Goal: Complete application form: Complete application form

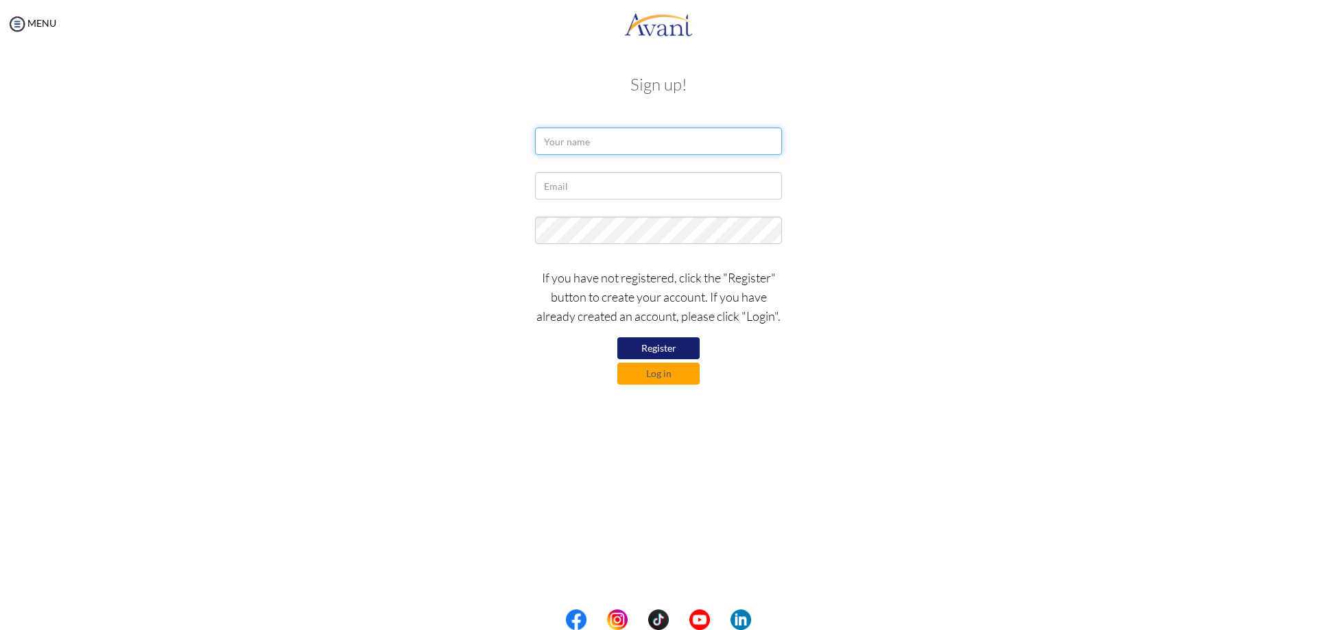
drag, startPoint x: 574, startPoint y: 146, endPoint x: 484, endPoint y: 154, distance: 90.1
click at [573, 146] on input "text" at bounding box center [658, 141] width 247 height 27
type input "[PERSON_NAME]"
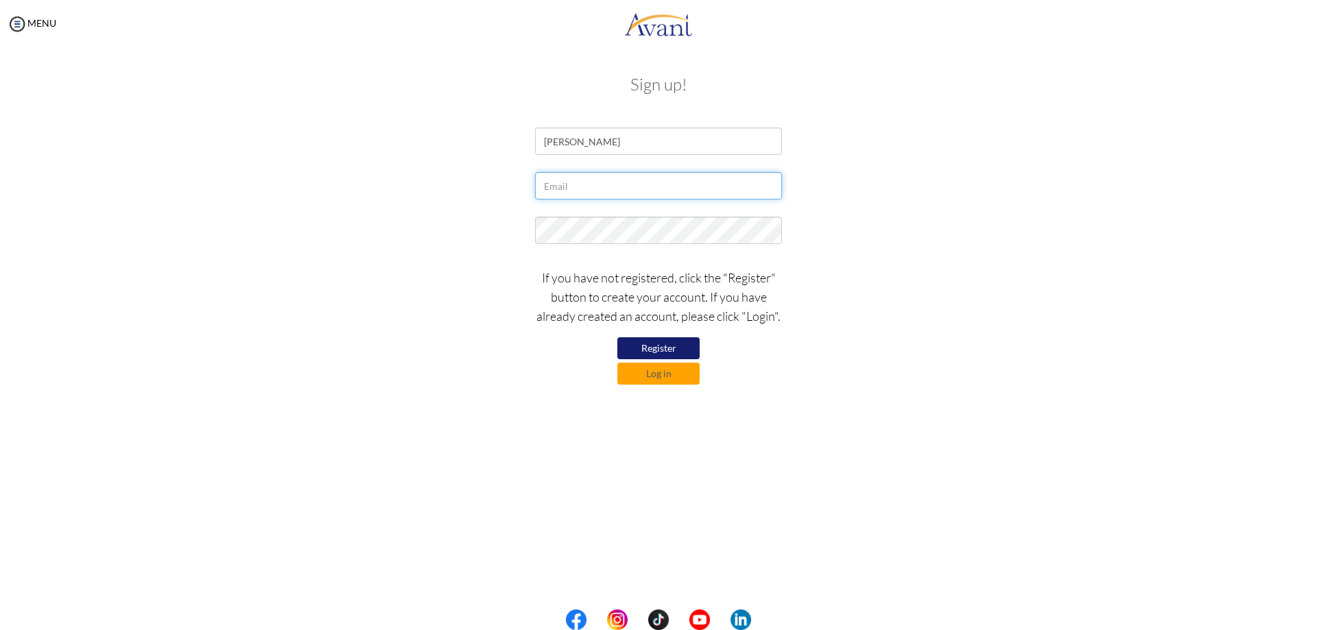
click at [562, 189] on input "text" at bounding box center [658, 185] width 247 height 27
type input "[EMAIL_ADDRESS][DOMAIN_NAME]"
click at [623, 340] on button "Register" at bounding box center [658, 348] width 82 height 22
click at [648, 376] on button "Log in" at bounding box center [658, 374] width 82 height 22
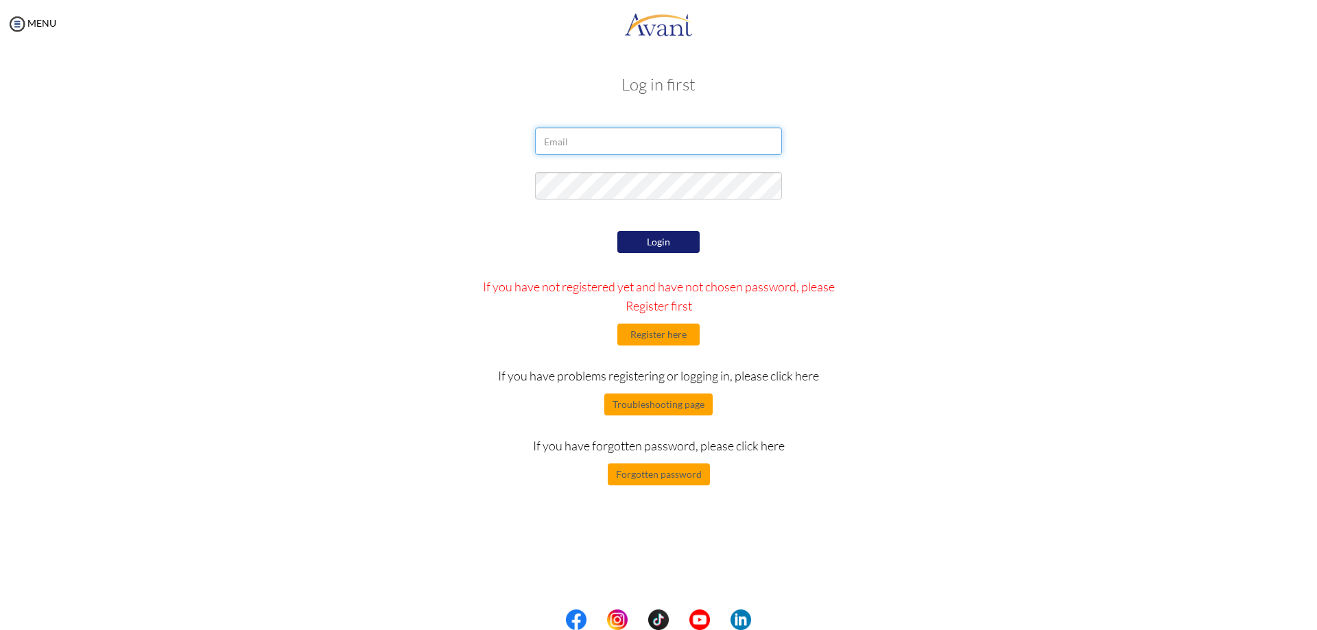
click at [643, 134] on input "email" at bounding box center [658, 141] width 247 height 27
type input "[EMAIL_ADDRESS][DOMAIN_NAME]"
click at [674, 245] on button "Login" at bounding box center [658, 242] width 82 height 22
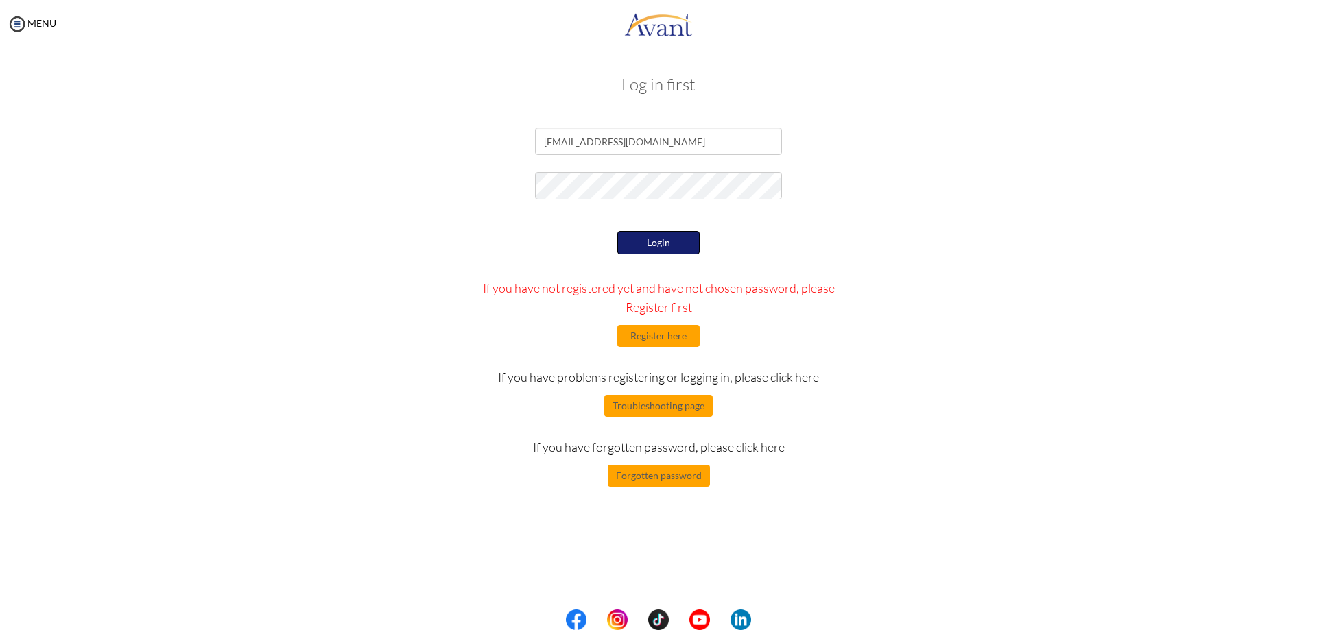
click at [649, 239] on button "Login" at bounding box center [658, 242] width 82 height 23
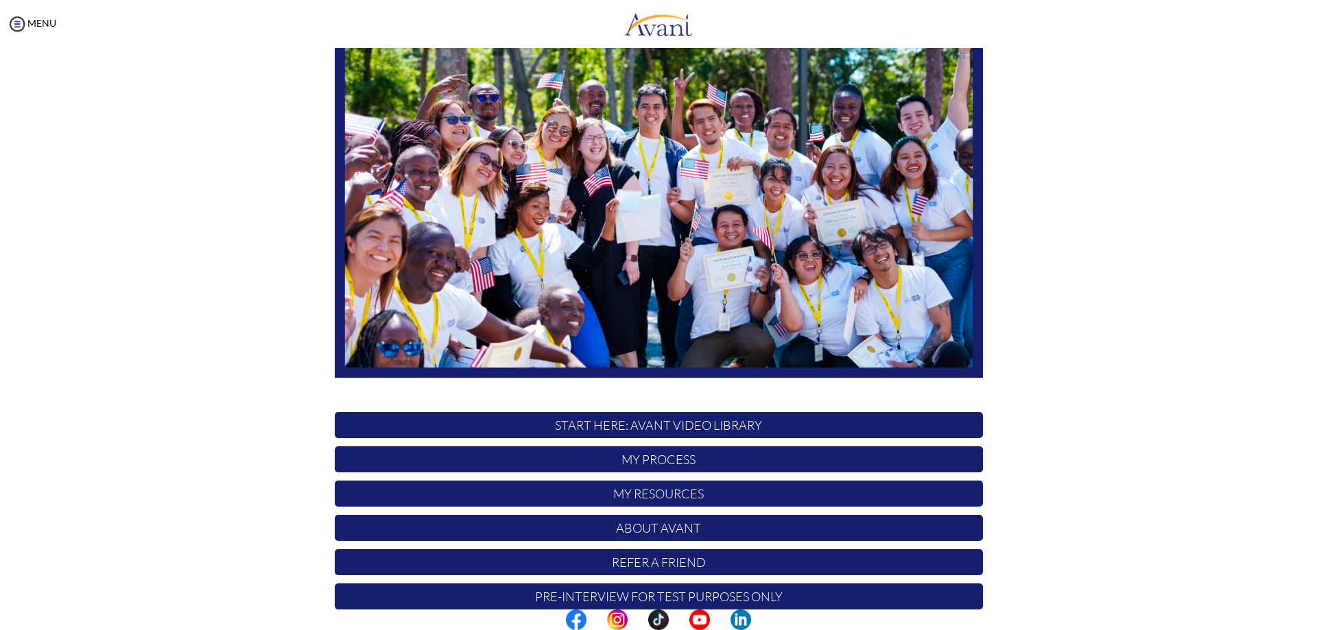
scroll to position [132, 0]
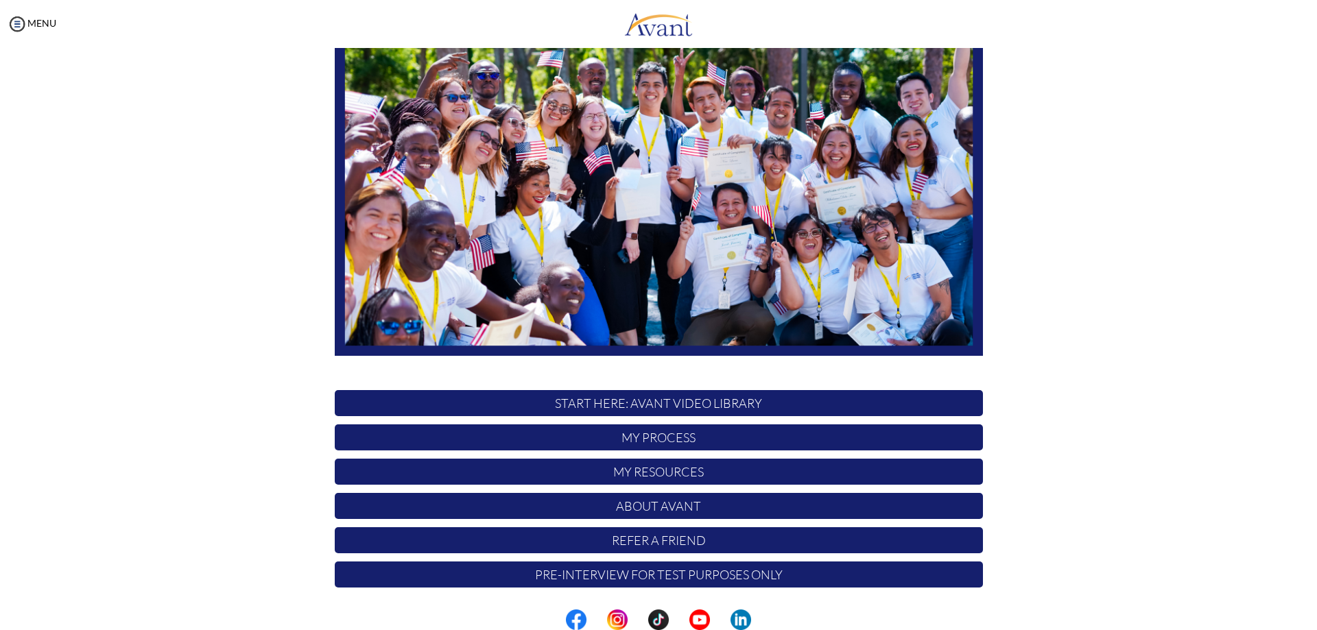
click at [668, 403] on p "START HERE: Avant Video Library" at bounding box center [659, 403] width 648 height 26
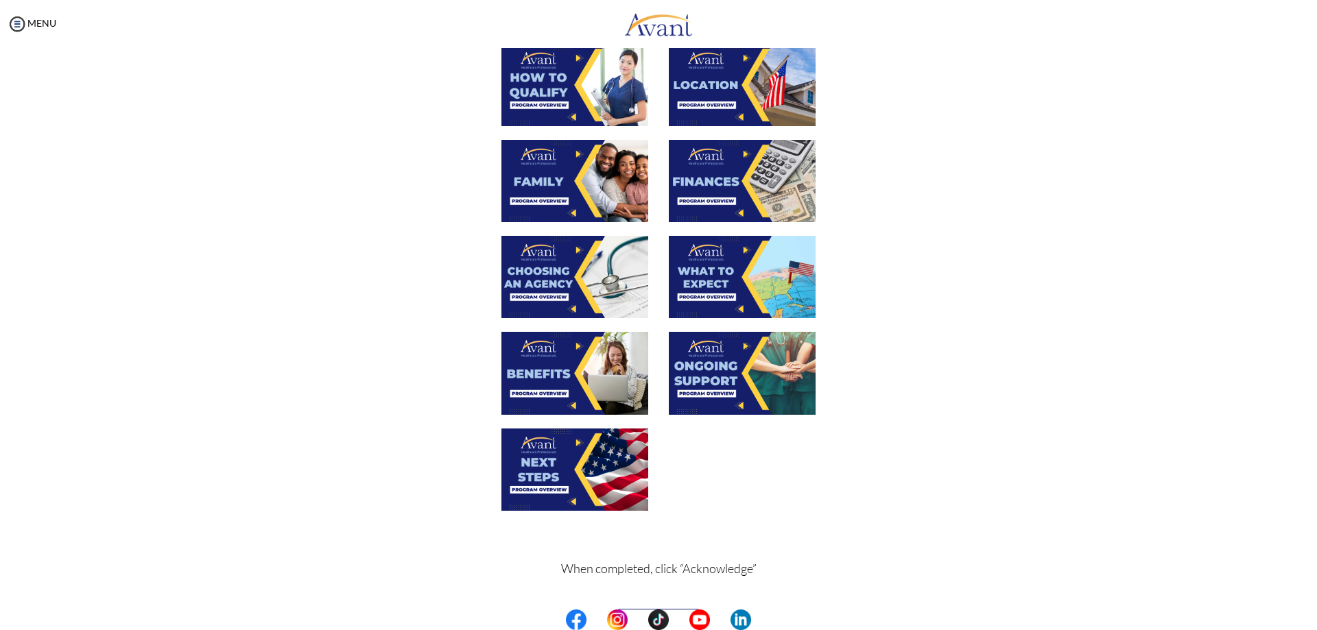
scroll to position [313, 0]
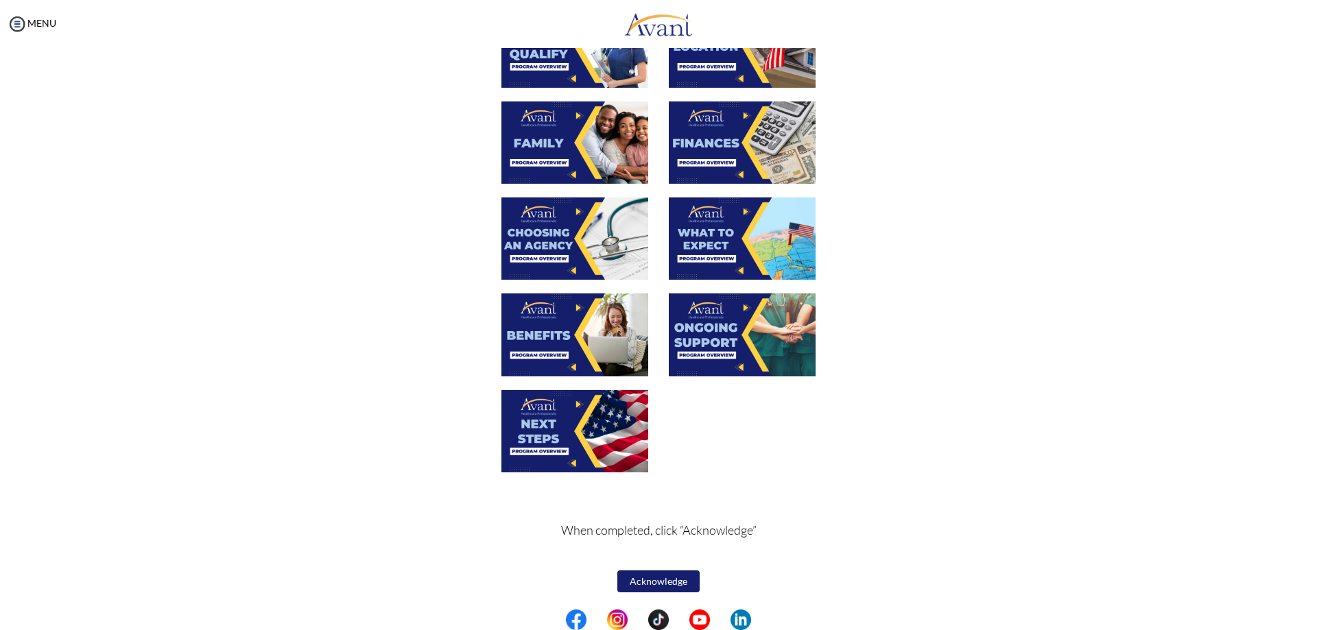
click at [677, 576] on button "Acknowledge" at bounding box center [658, 582] width 82 height 22
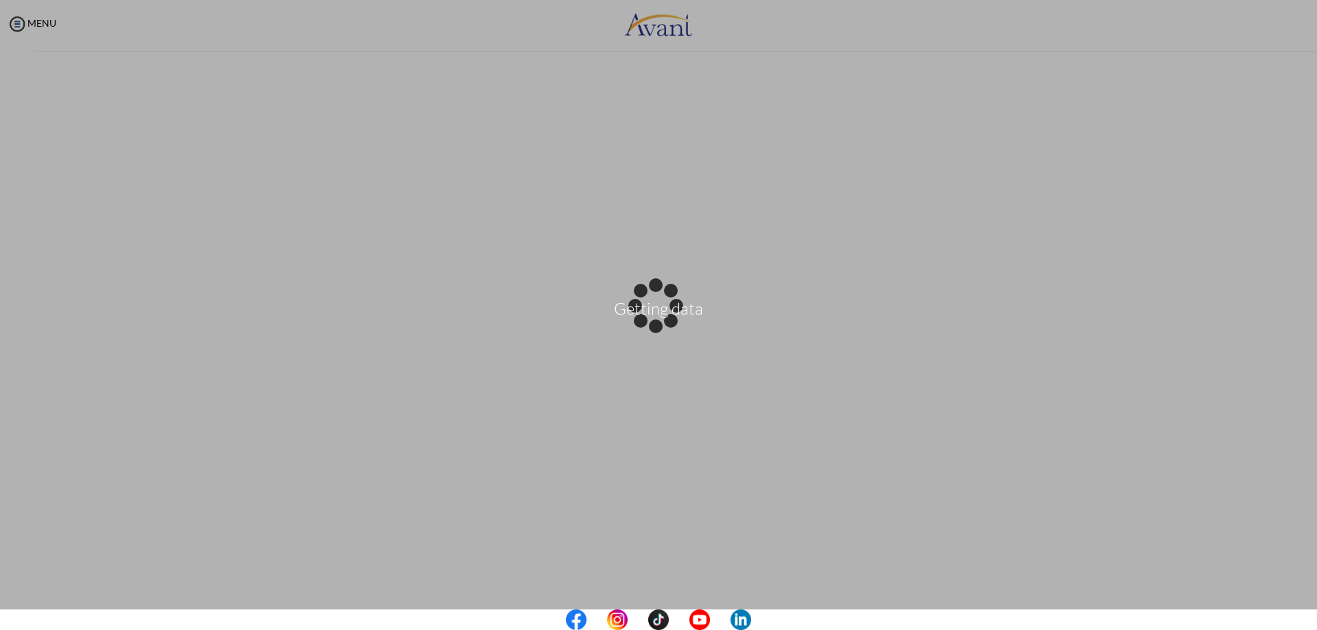
scroll to position [314, 0]
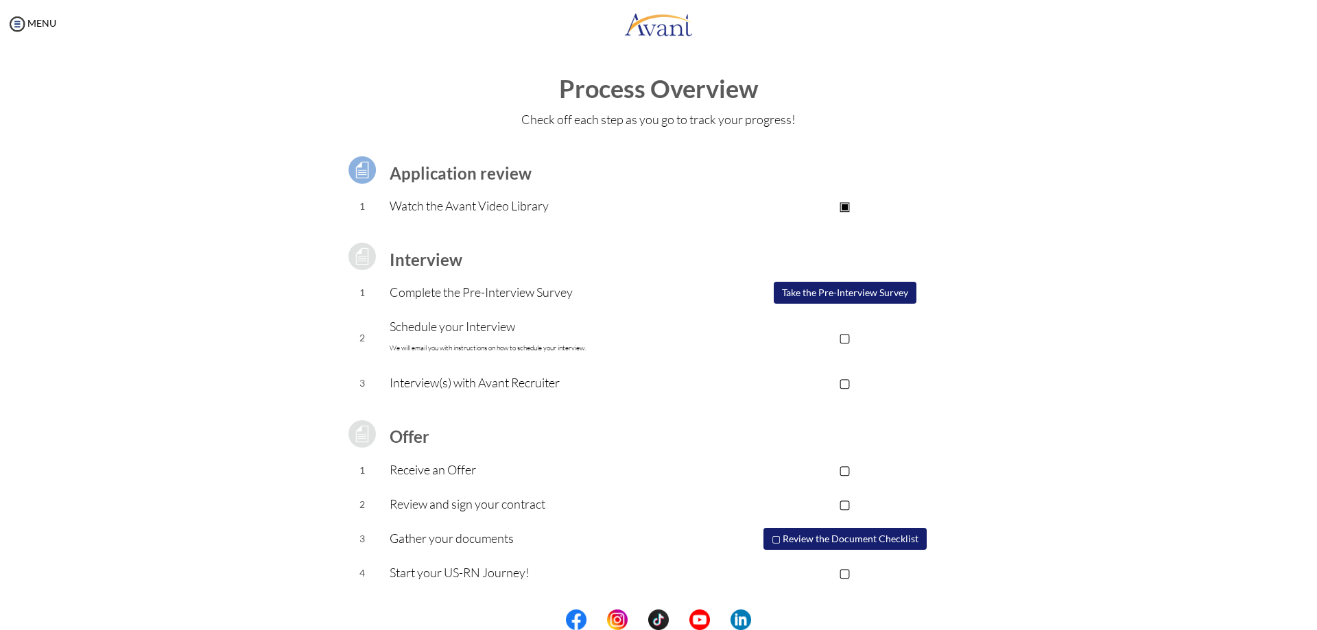
click at [851, 341] on p "▢" at bounding box center [844, 337] width 275 height 19
click at [845, 383] on p "▢" at bounding box center [844, 382] width 275 height 19
click at [819, 298] on button "Take the Pre-Interview Survey" at bounding box center [844, 293] width 143 height 22
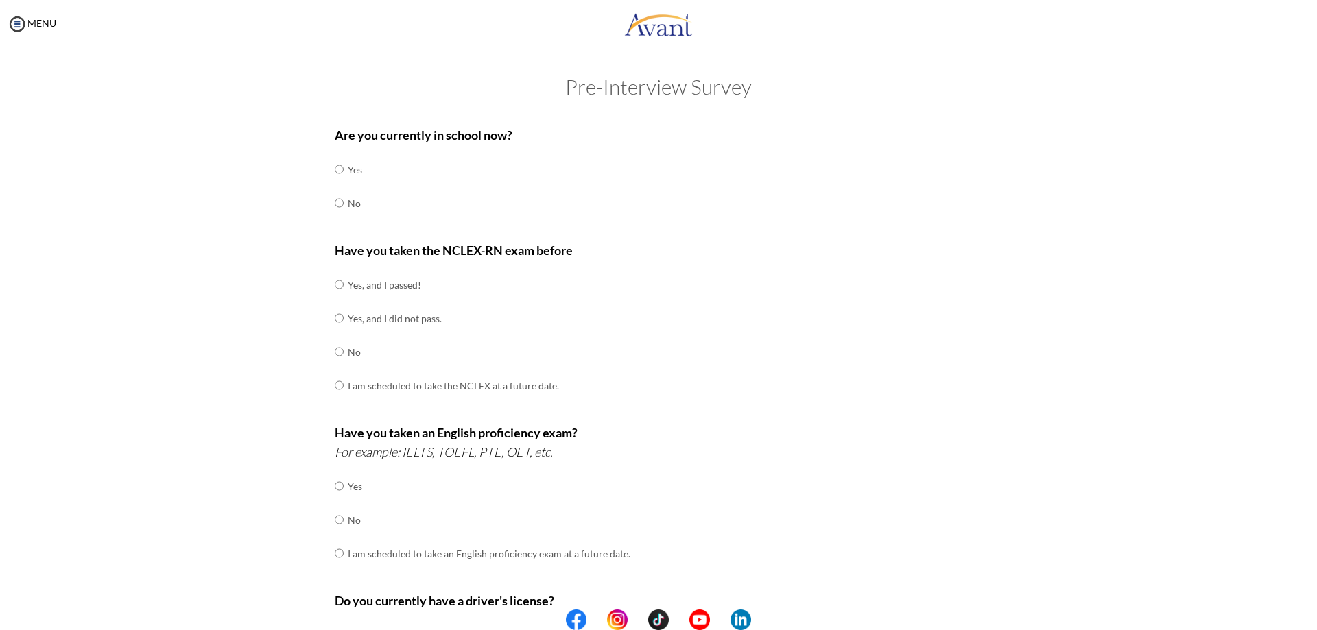
click at [348, 201] on td "No" at bounding box center [355, 204] width 14 height 34
click at [337, 204] on input "radio" at bounding box center [339, 202] width 9 height 27
radio input "true"
click at [348, 347] on td "No" at bounding box center [453, 352] width 211 height 34
click at [335, 348] on input "radio" at bounding box center [339, 351] width 9 height 27
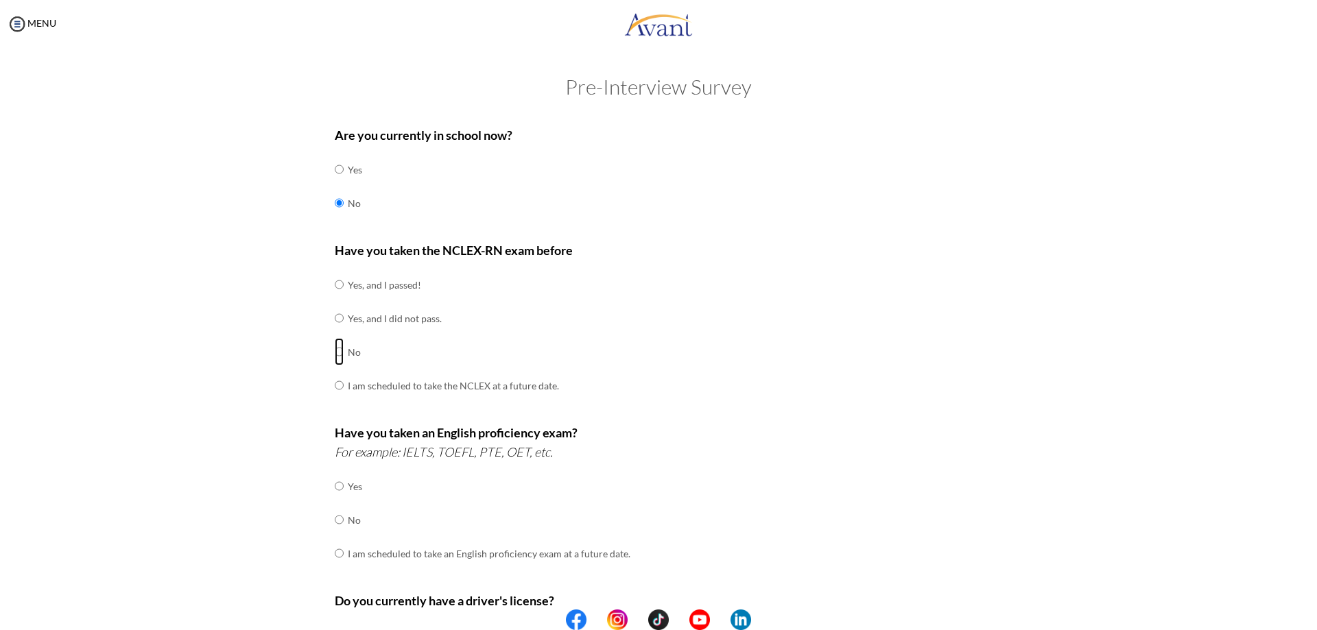
radio input "true"
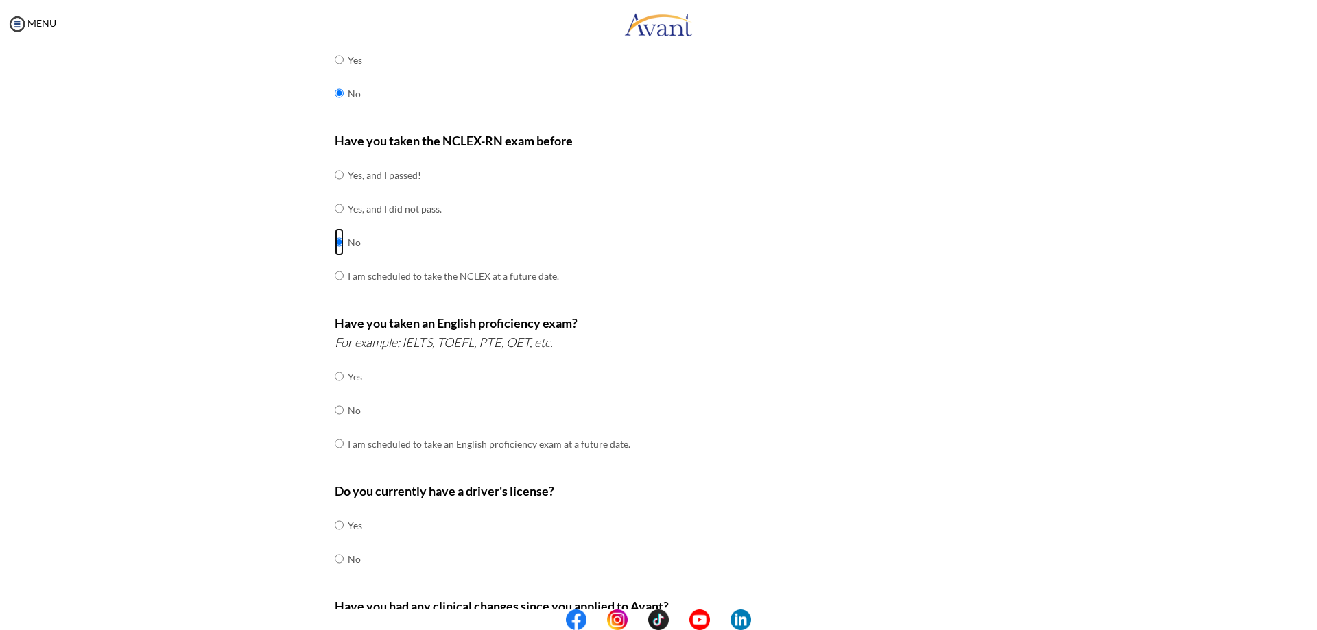
scroll to position [206, 0]
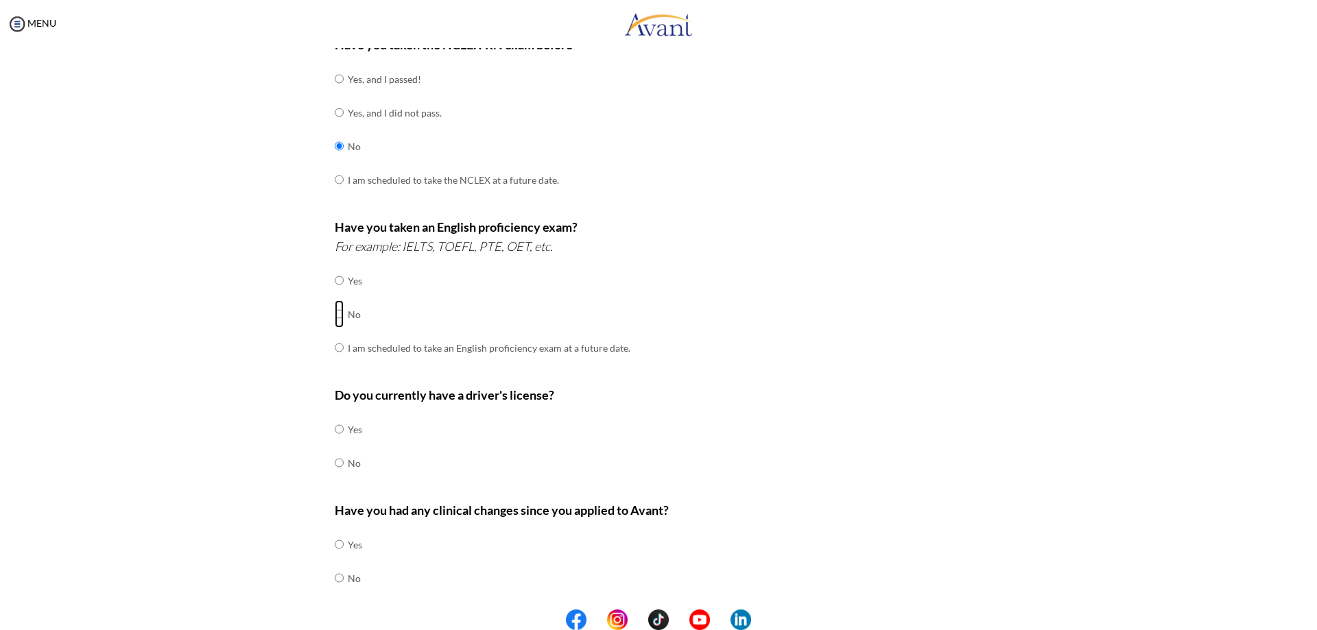
click at [335, 313] on input "radio" at bounding box center [339, 313] width 9 height 27
radio input "true"
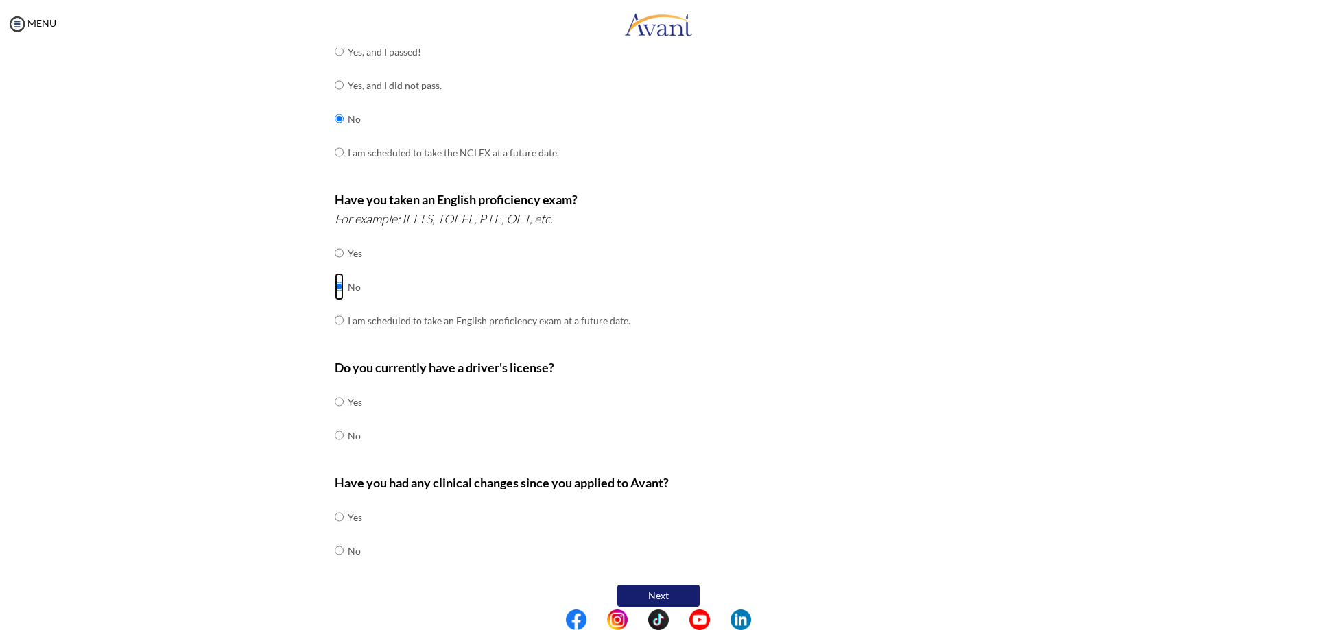
scroll to position [248, 0]
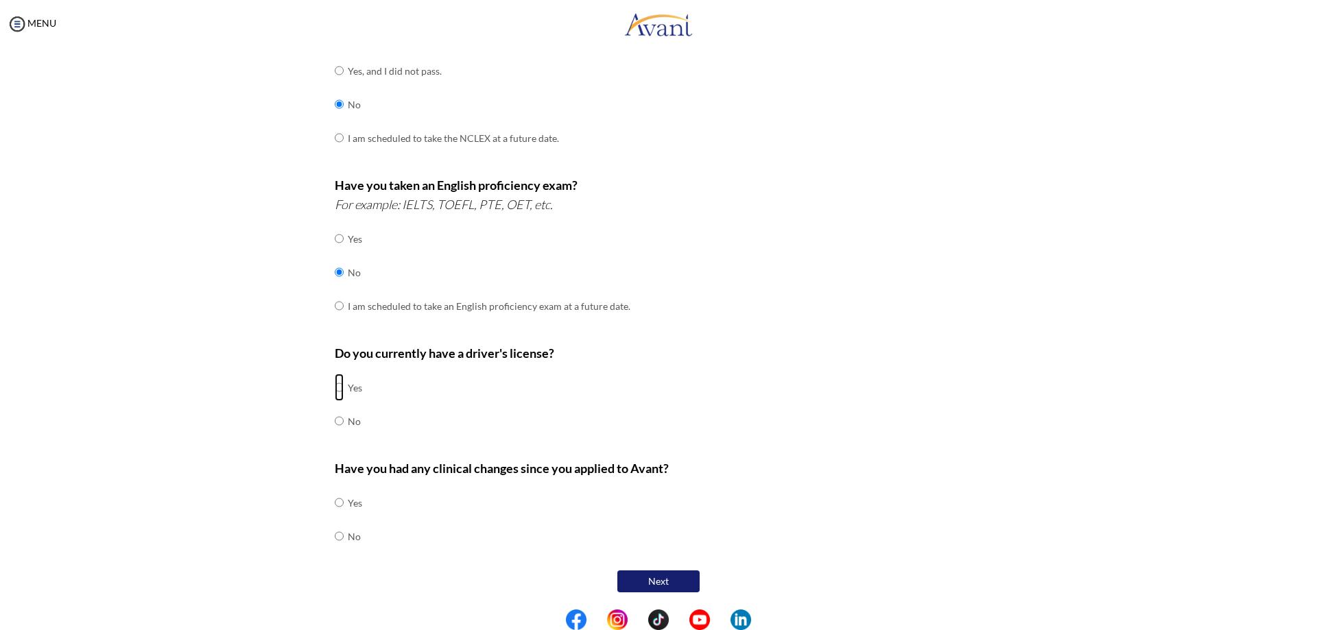
click at [337, 385] on input "radio" at bounding box center [339, 387] width 9 height 27
radio input "true"
click at [335, 537] on input "radio" at bounding box center [339, 536] width 9 height 27
radio input "true"
click at [664, 588] on button "Next" at bounding box center [658, 582] width 82 height 22
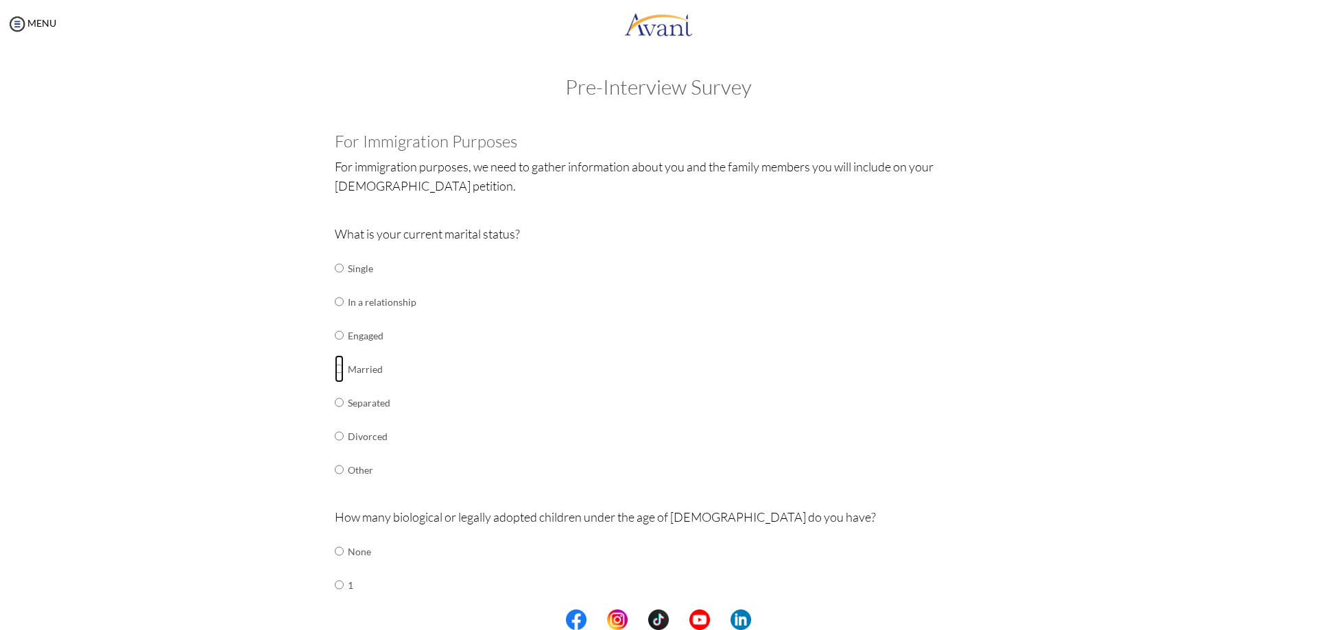
click at [335, 369] on input "radio" at bounding box center [339, 368] width 9 height 27
radio input "true"
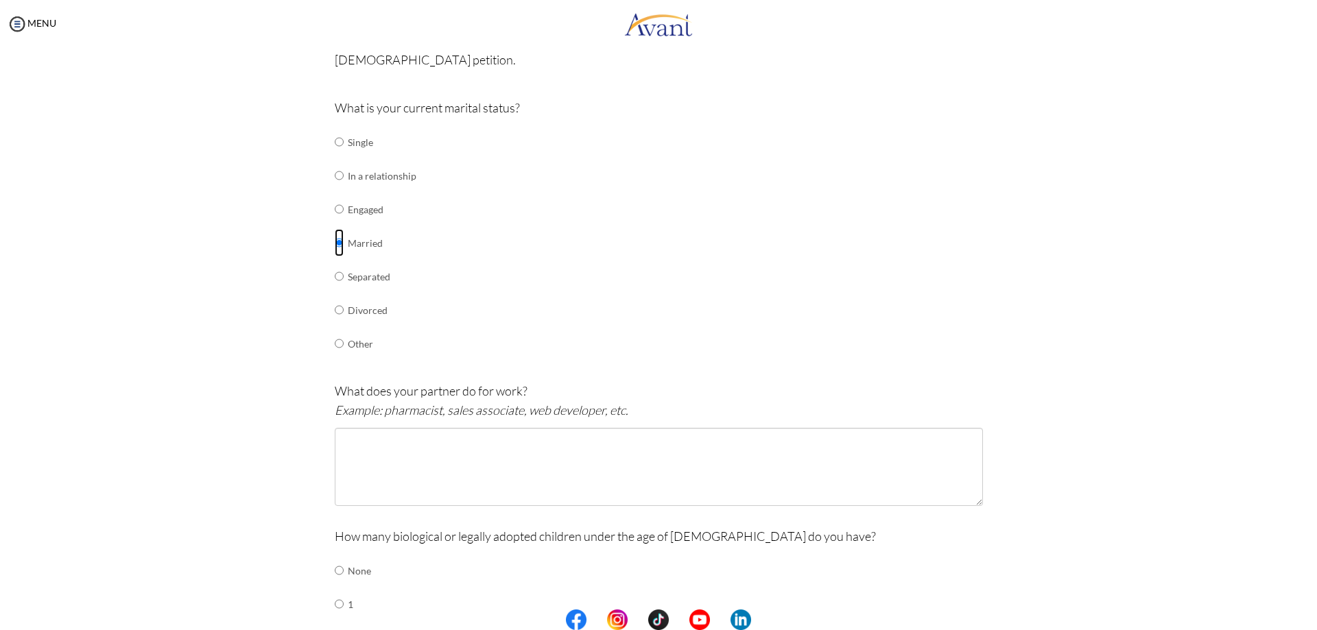
scroll to position [137, 0]
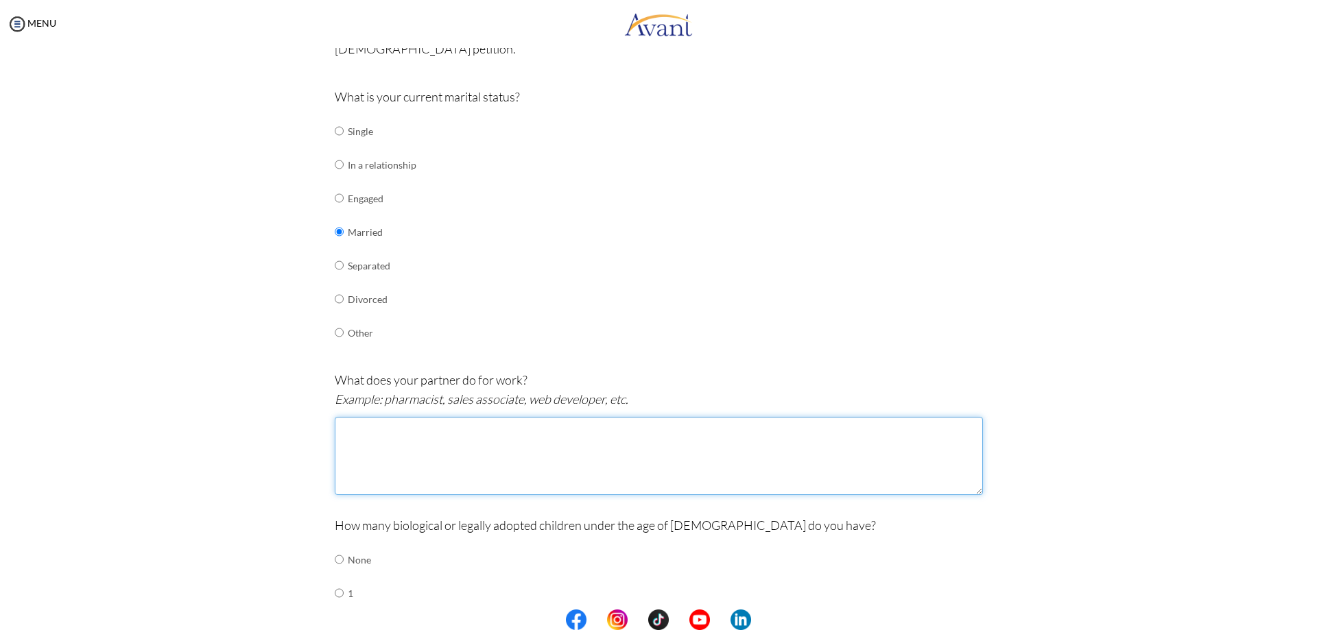
click at [498, 447] on textarea at bounding box center [659, 456] width 648 height 78
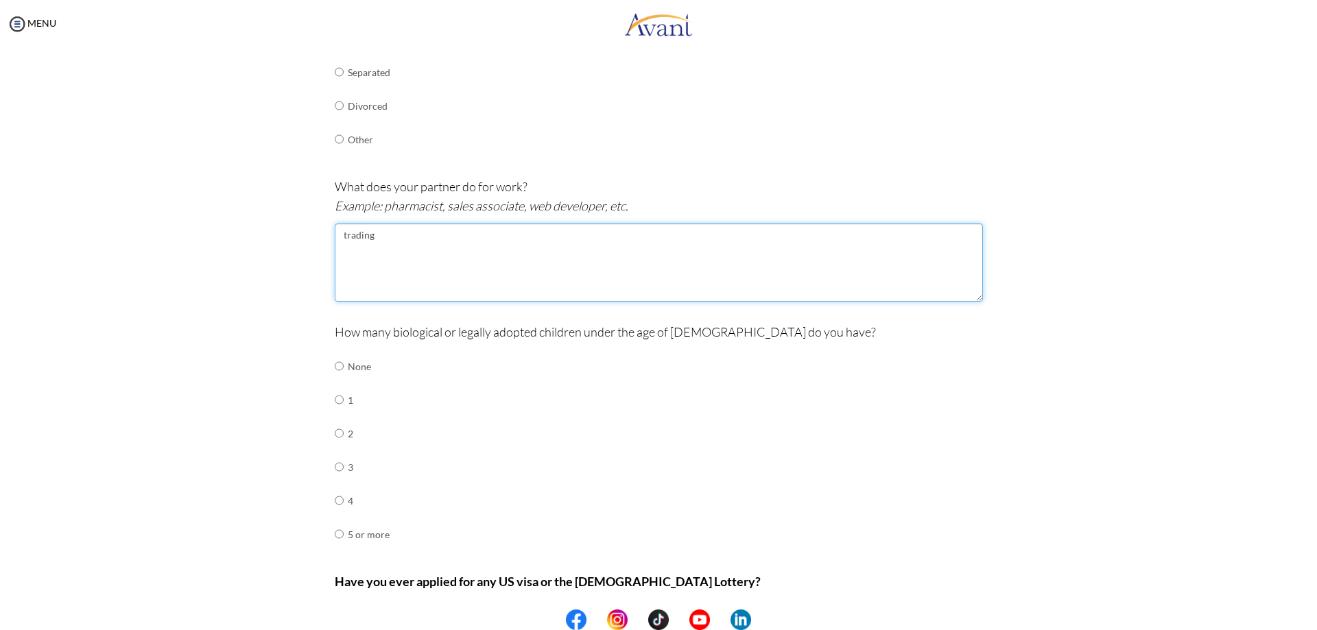
scroll to position [343, 0]
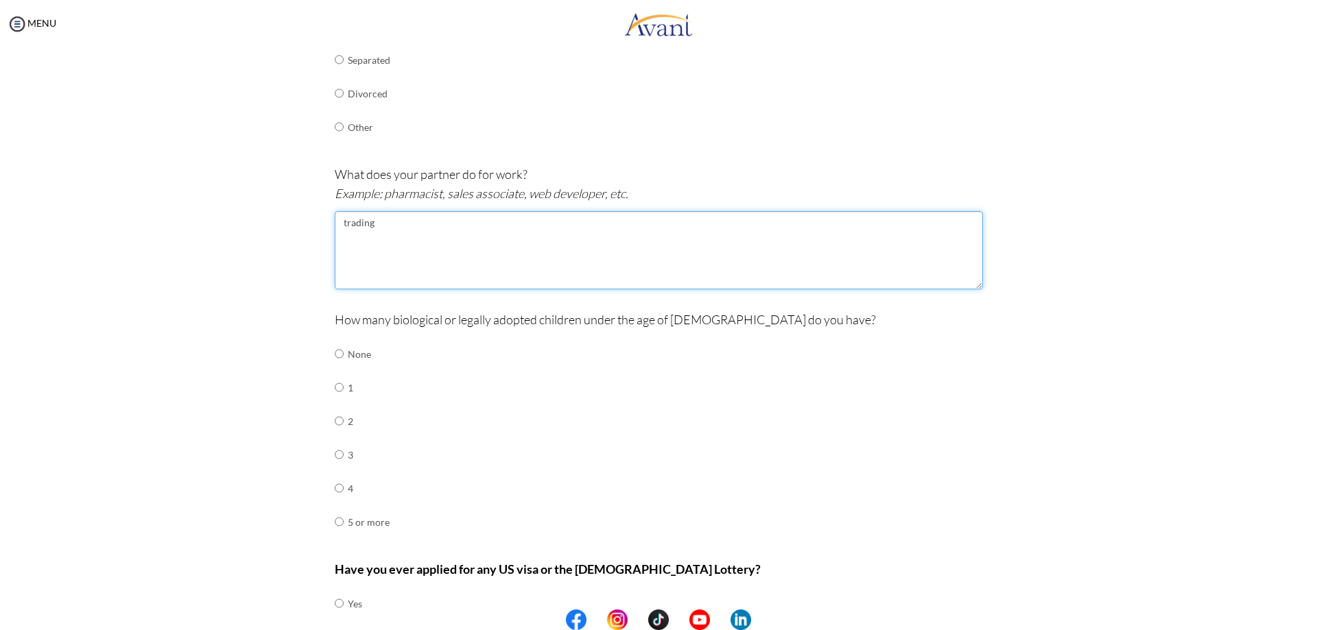
type textarea "trading"
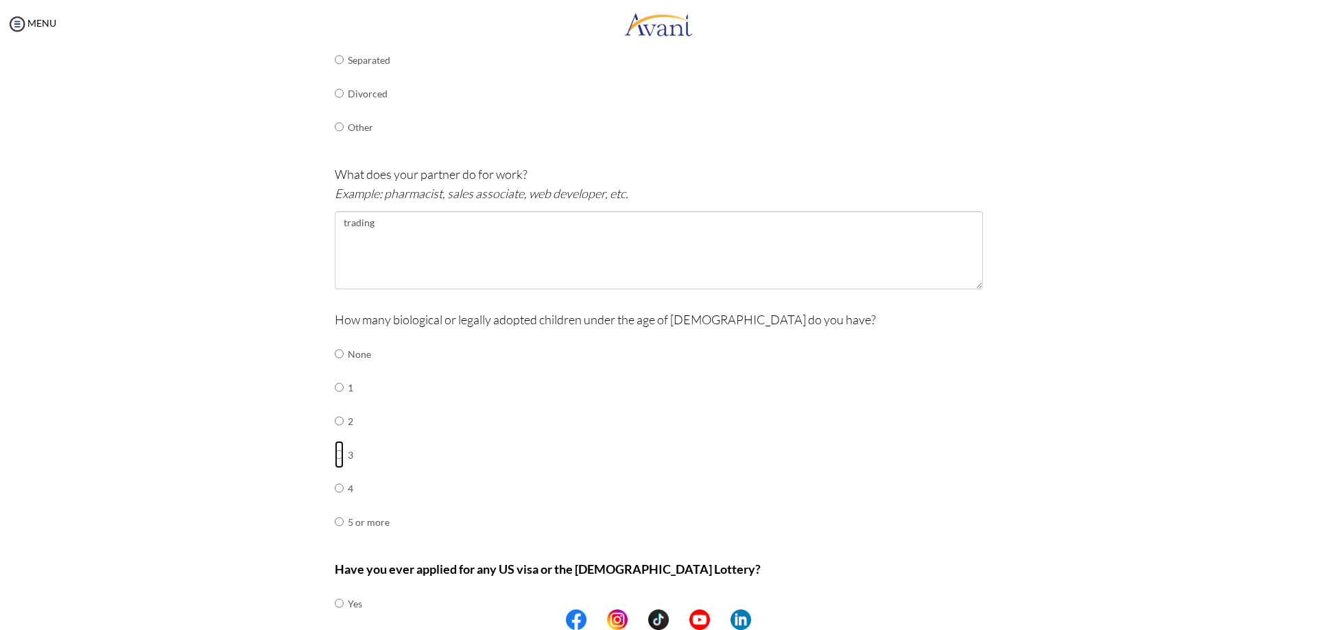
click at [335, 455] on input "radio" at bounding box center [339, 454] width 9 height 27
radio input "true"
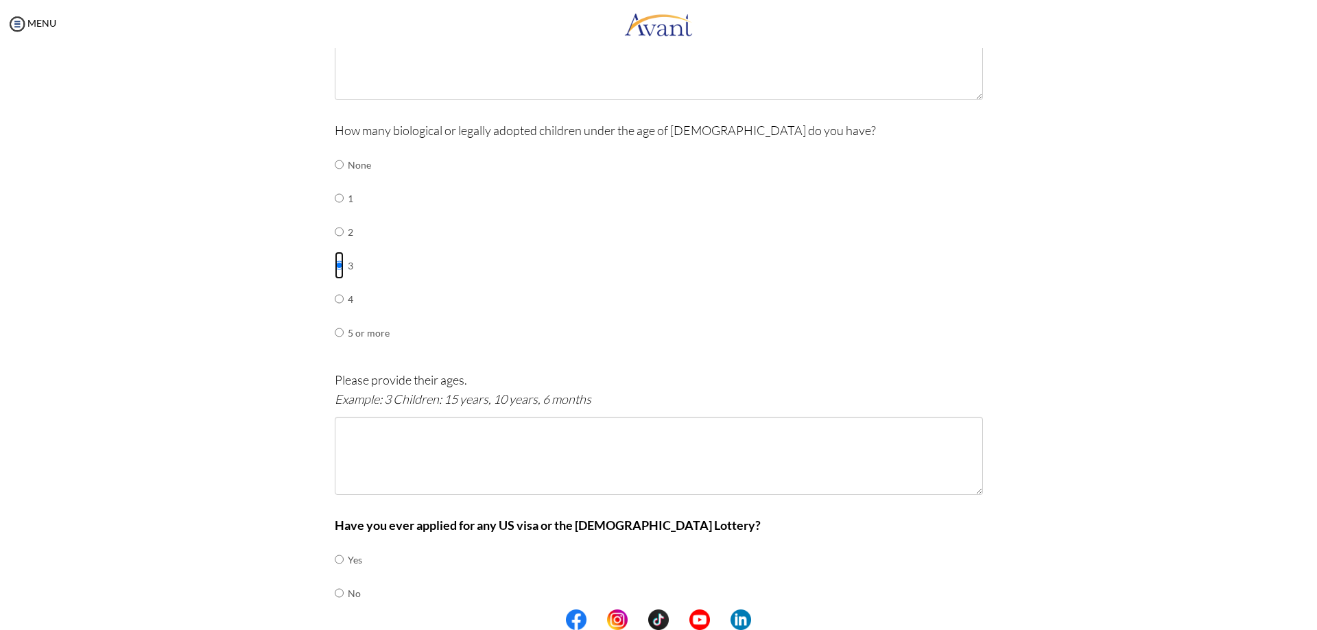
scroll to position [549, 0]
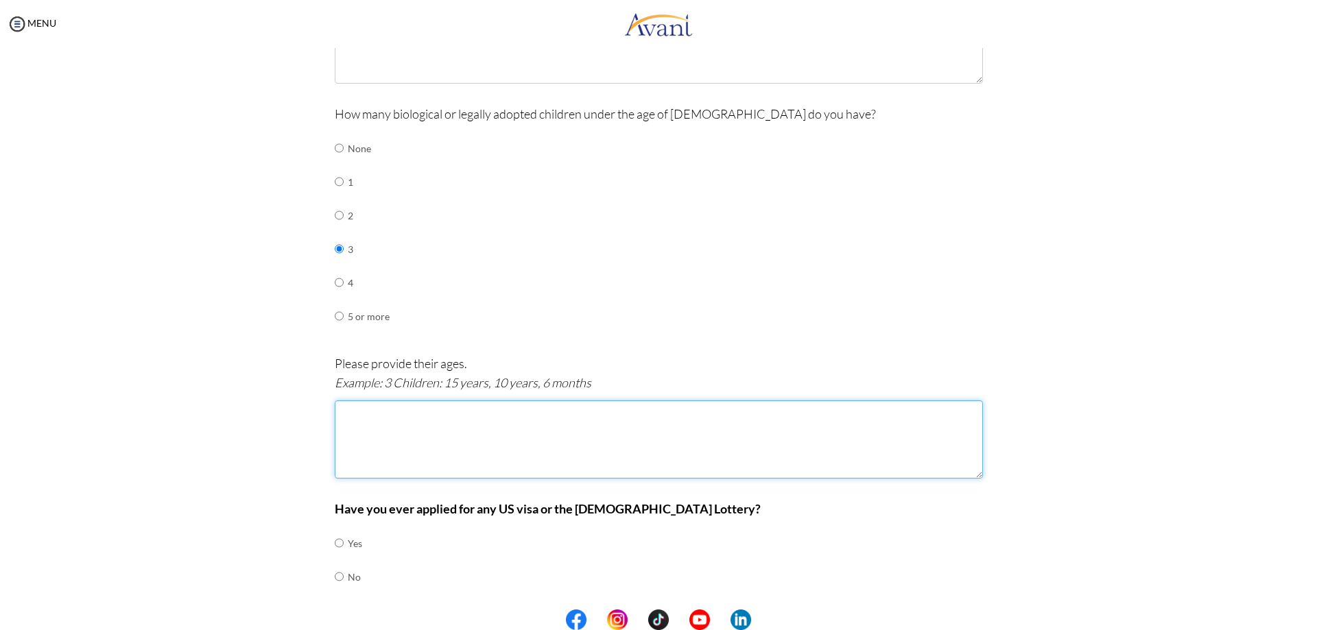
click at [367, 412] on textarea at bounding box center [659, 439] width 648 height 78
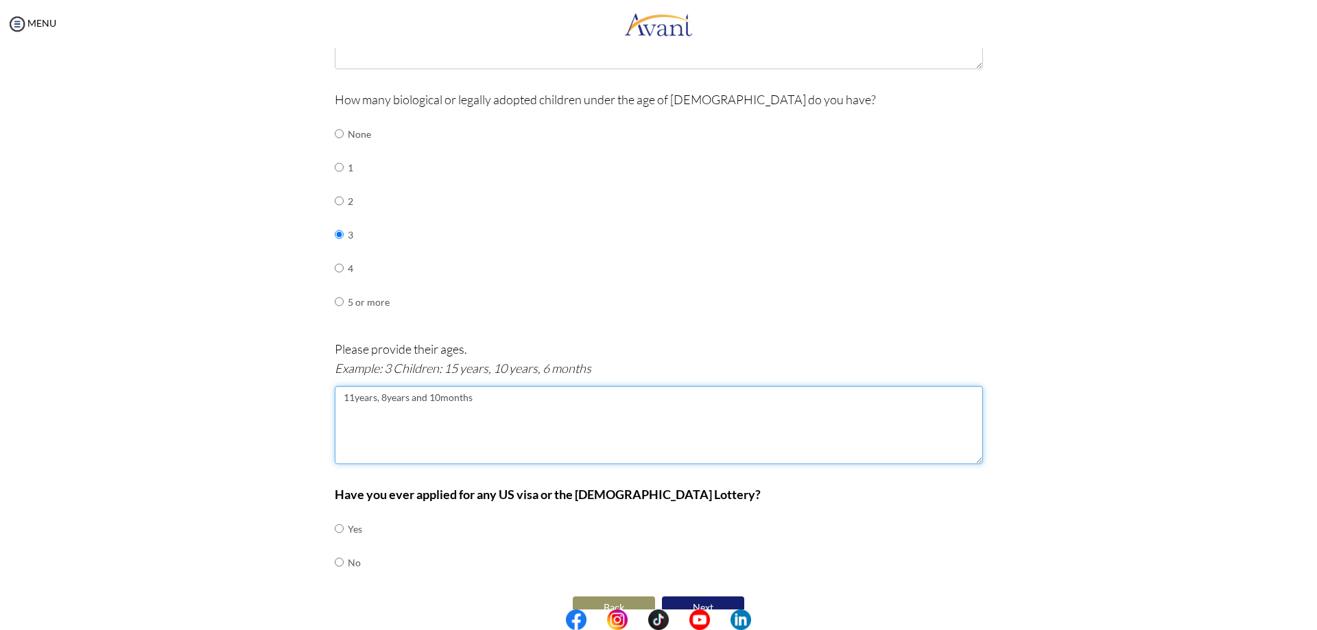
scroll to position [589, 0]
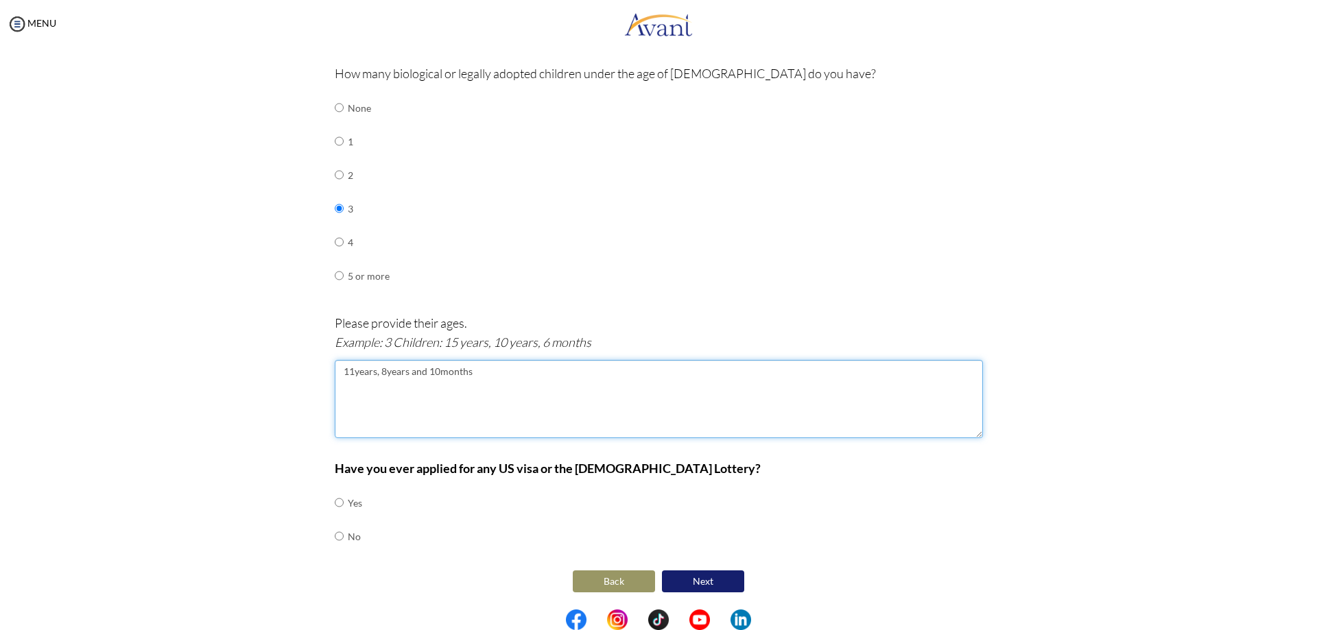
type textarea "11years, 8years and 10months"
click at [335, 536] on input "radio" at bounding box center [339, 536] width 9 height 27
radio input "true"
click at [701, 565] on div "Have you ever applied for any US visa or the Green Card Lottery? Yes No" at bounding box center [659, 513] width 648 height 108
click at [699, 575] on button "Next" at bounding box center [703, 582] width 82 height 22
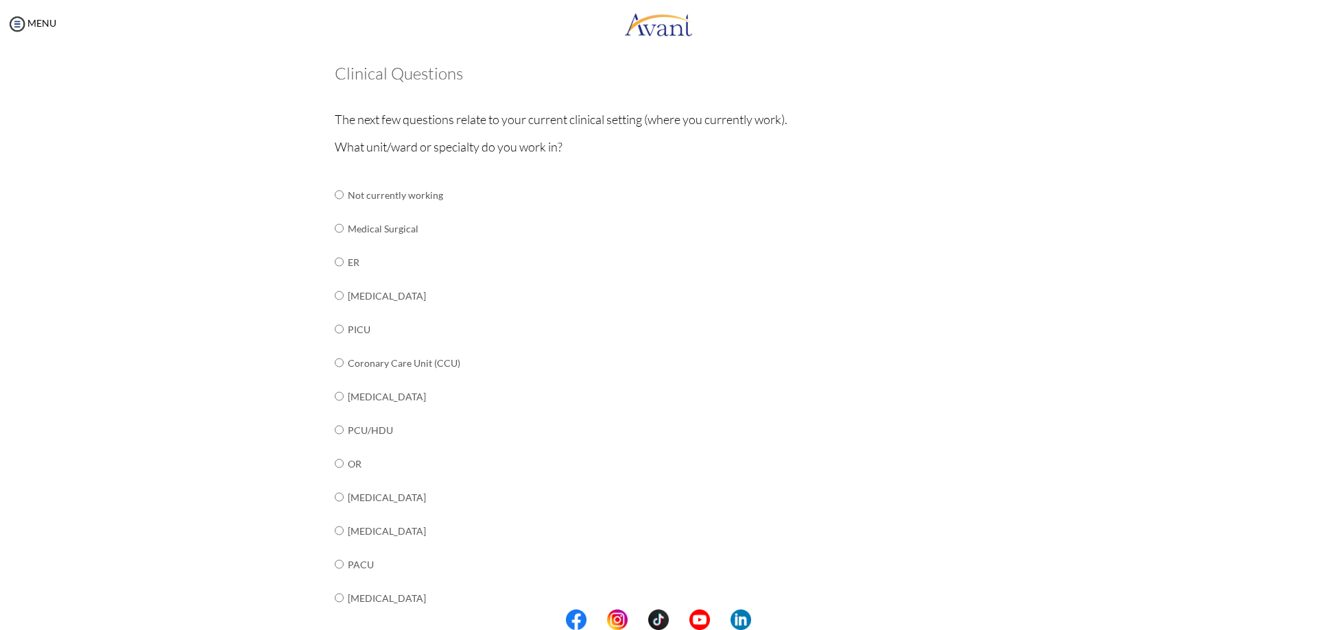
scroll to position [69, 0]
click at [348, 229] on td "Medical Surgical" at bounding box center [455, 228] width 215 height 34
click at [336, 227] on input "radio" at bounding box center [339, 227] width 9 height 27
radio input "true"
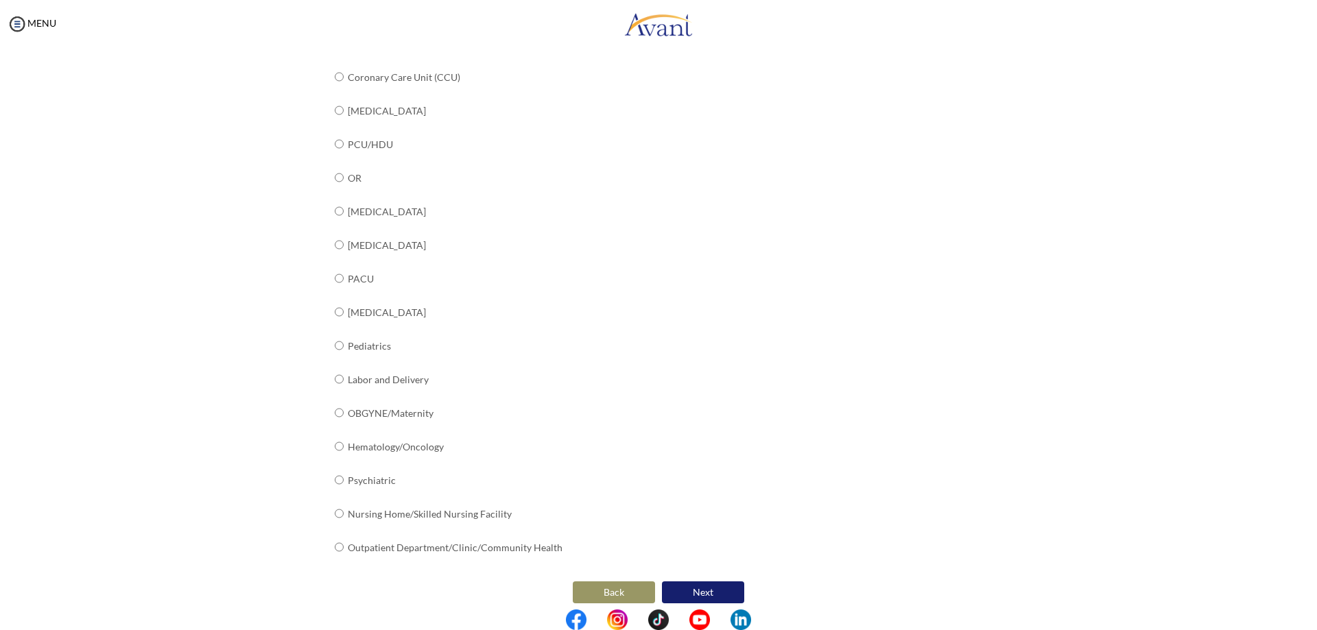
scroll to position [365, 0]
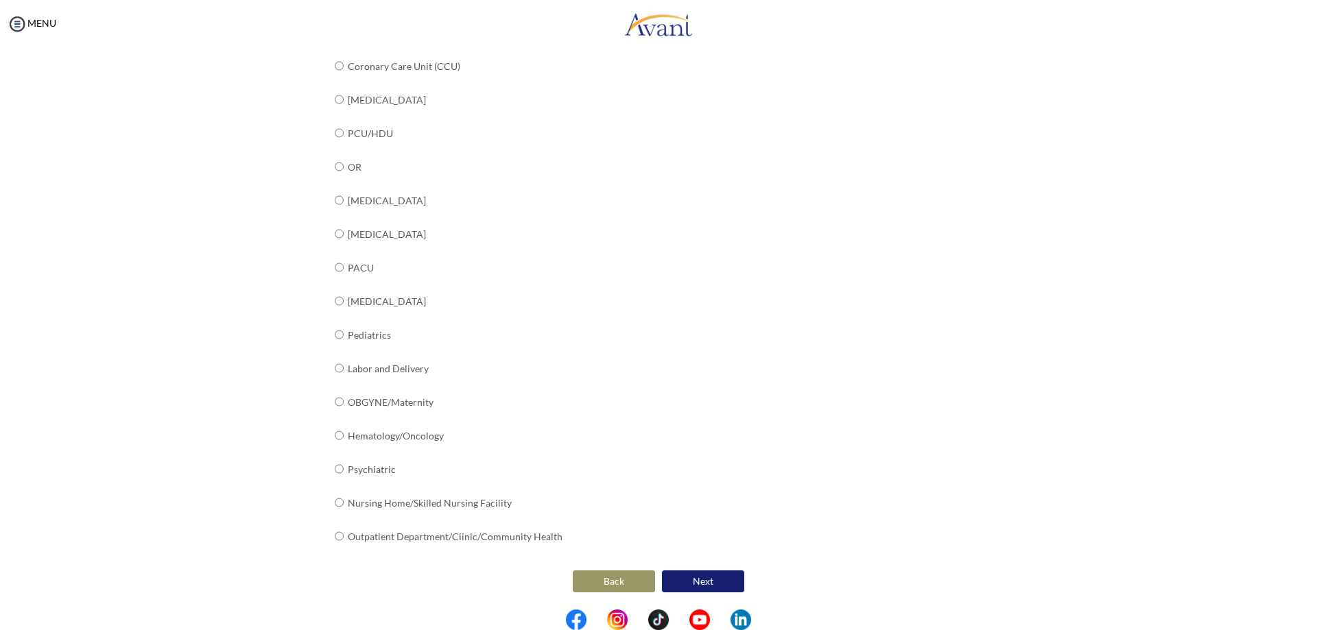
click at [675, 576] on button "Next" at bounding box center [703, 582] width 82 height 22
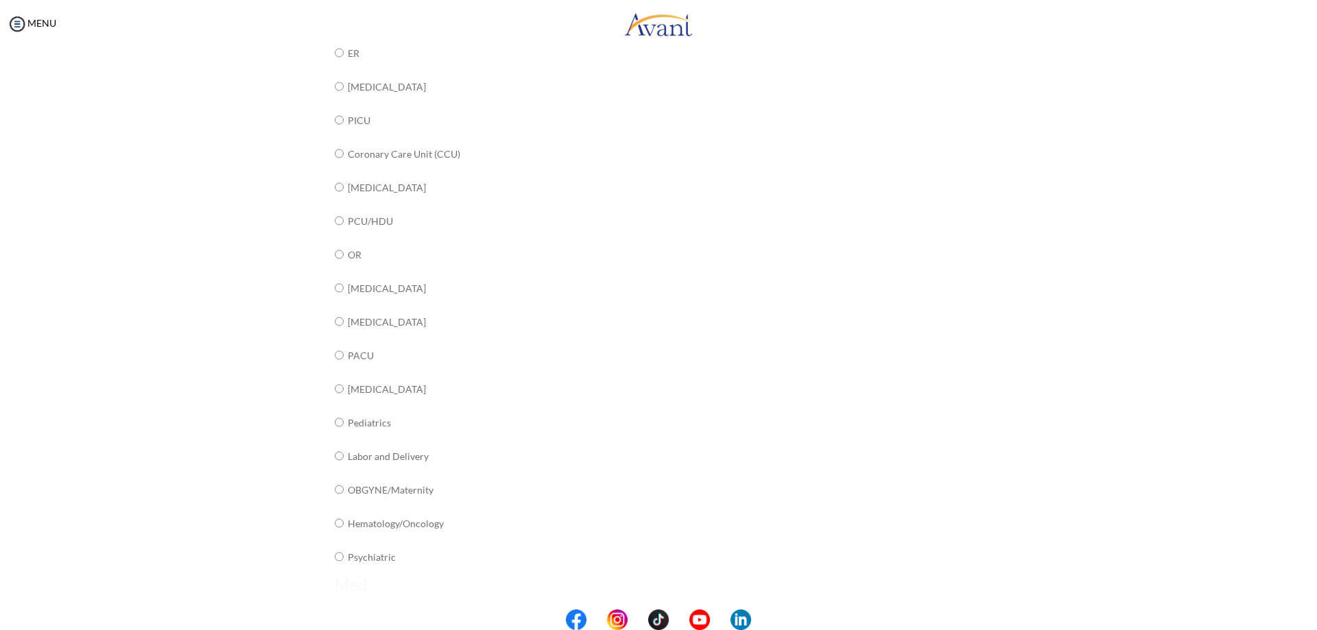
scroll to position [0, 0]
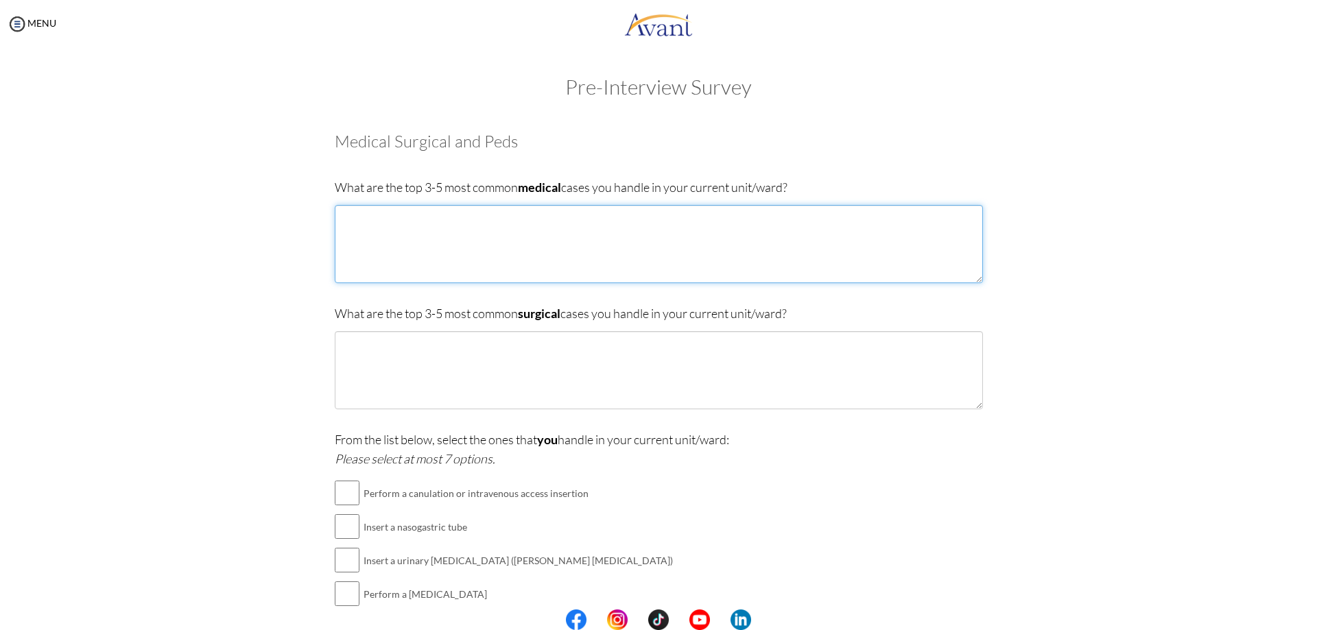
click at [481, 233] on textarea at bounding box center [659, 244] width 648 height 78
type textarea "c"
click at [355, 245] on textarea "heart diseases" at bounding box center [659, 244] width 648 height 78
click at [412, 217] on textarea "heart diseases" at bounding box center [659, 244] width 648 height 78
type textarea "heart diseases diabetics hypertension"
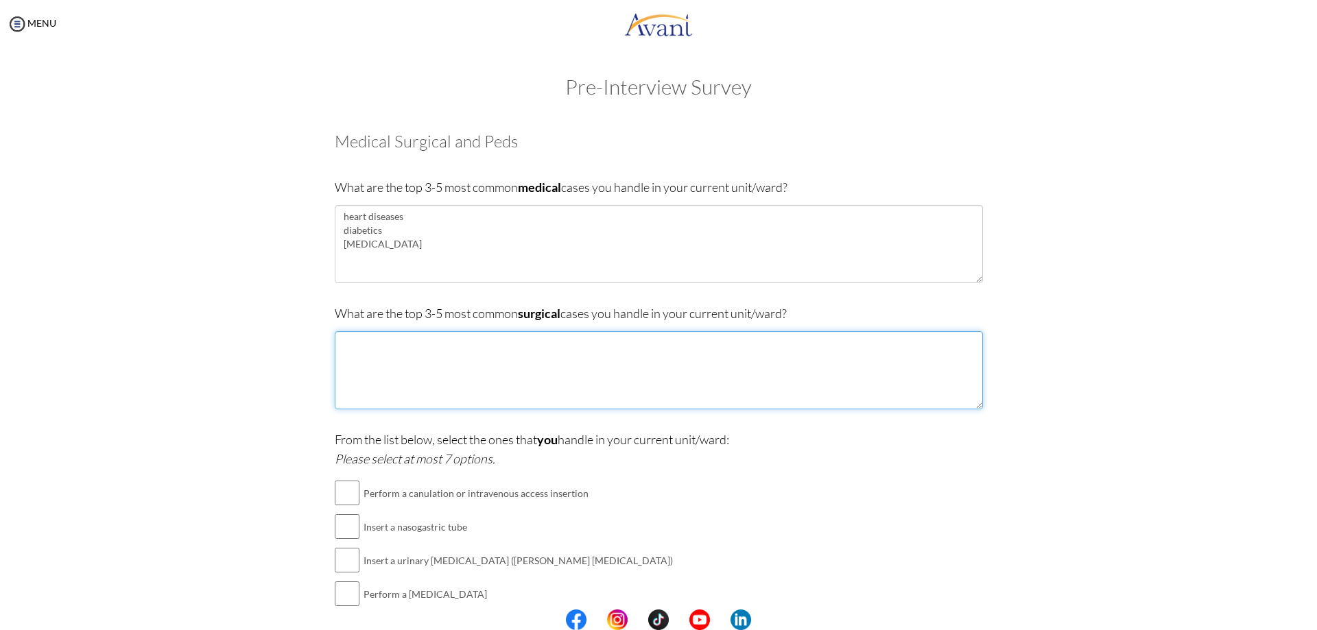
click at [595, 335] on textarea at bounding box center [659, 370] width 648 height 78
type textarea "laparotomy appendicectomy"
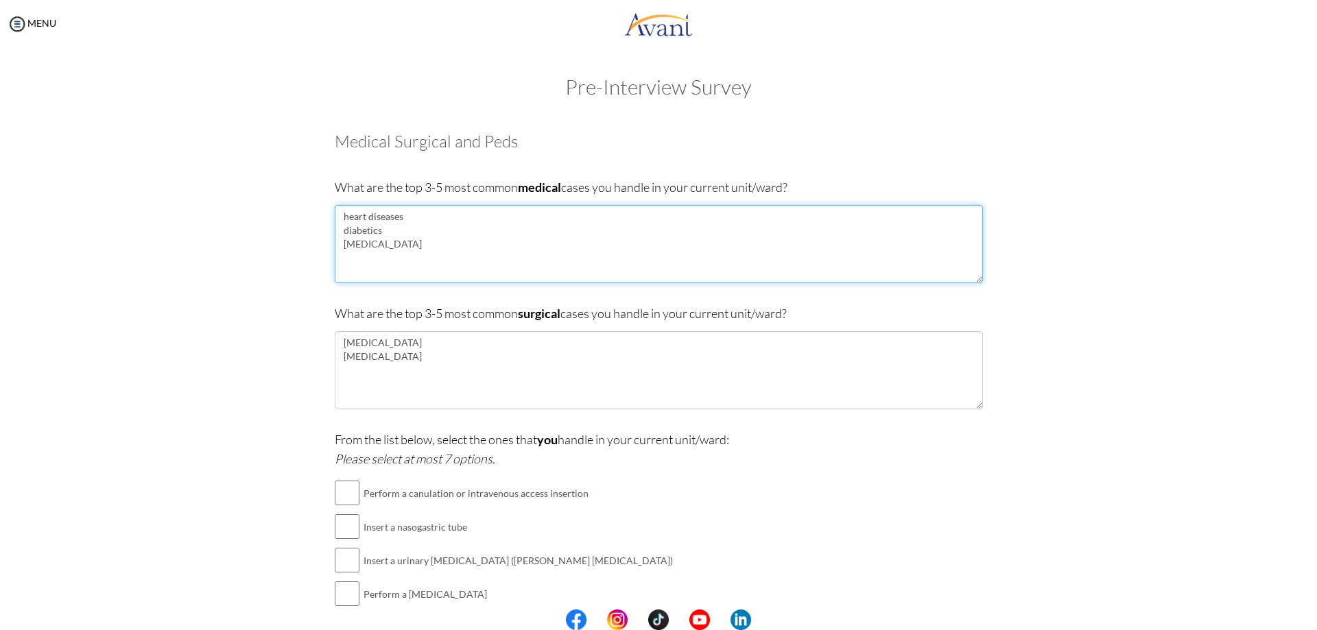
click at [345, 216] on textarea "heart diseases diabetics hypertension" at bounding box center [659, 244] width 648 height 78
click at [343, 230] on textarea "Heart diseases diabetics hypertension" at bounding box center [659, 244] width 648 height 78
click at [344, 245] on textarea "Heart diseases Diabetics hypertension" at bounding box center [659, 244] width 648 height 78
type textarea "Heart diseases Diabetics Hypertension"
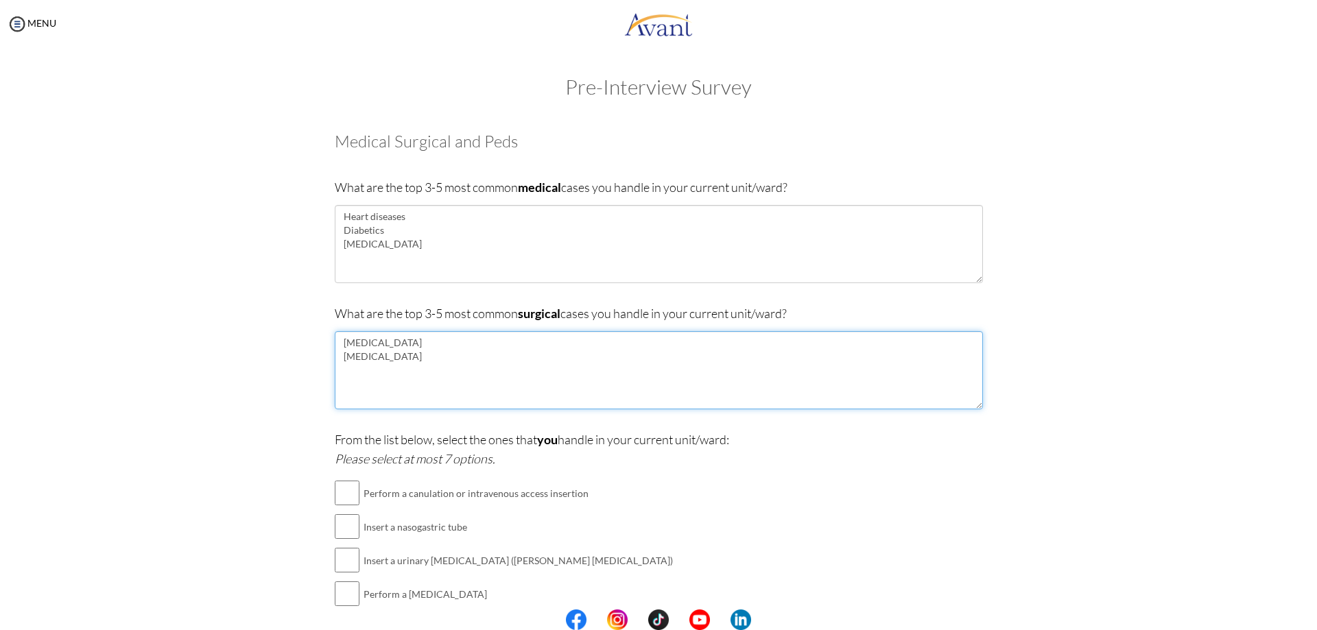
click at [342, 342] on textarea "laparotomy appendicectomy" at bounding box center [659, 370] width 648 height 78
click at [343, 360] on textarea "Laparotomy appendicectomy" at bounding box center [659, 370] width 648 height 78
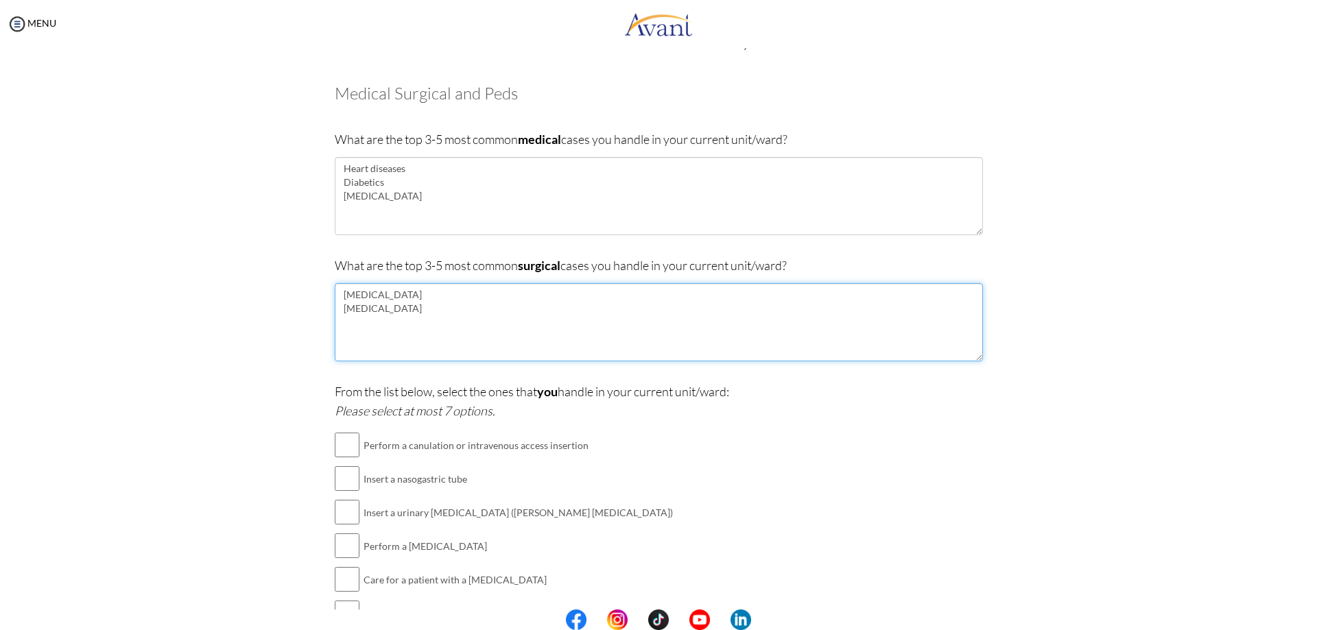
scroll to position [69, 0]
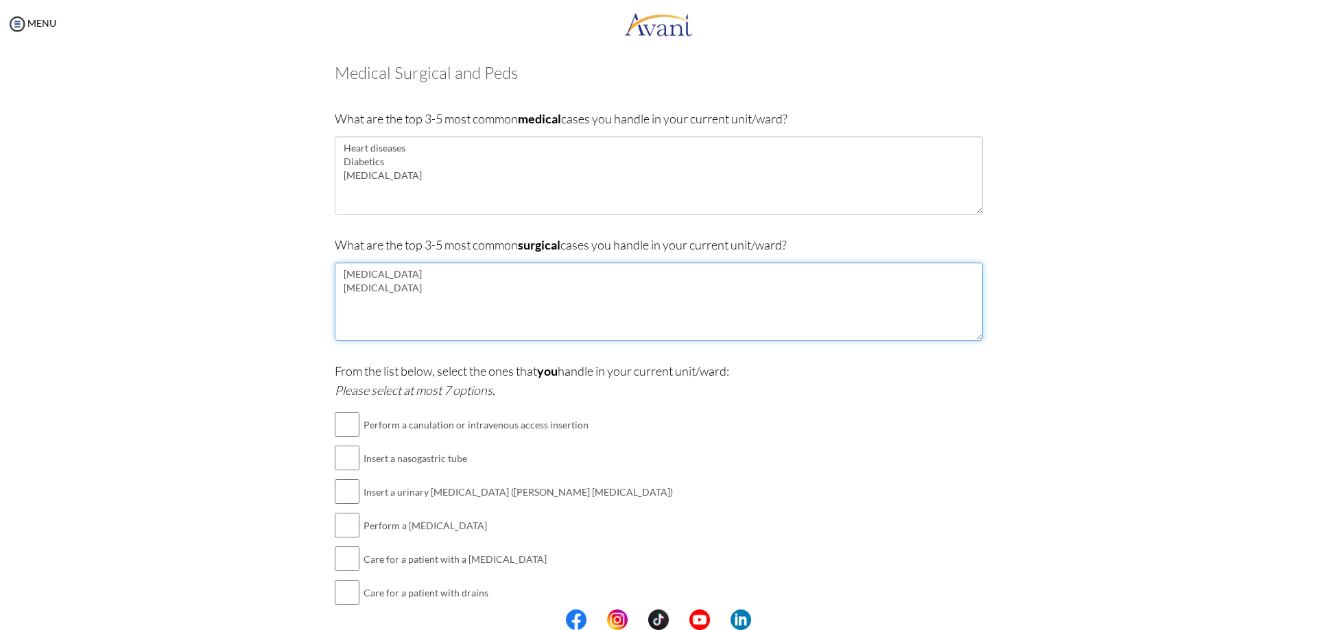
click at [413, 287] on textarea "Laparotomy Appendicectomy" at bounding box center [659, 302] width 648 height 78
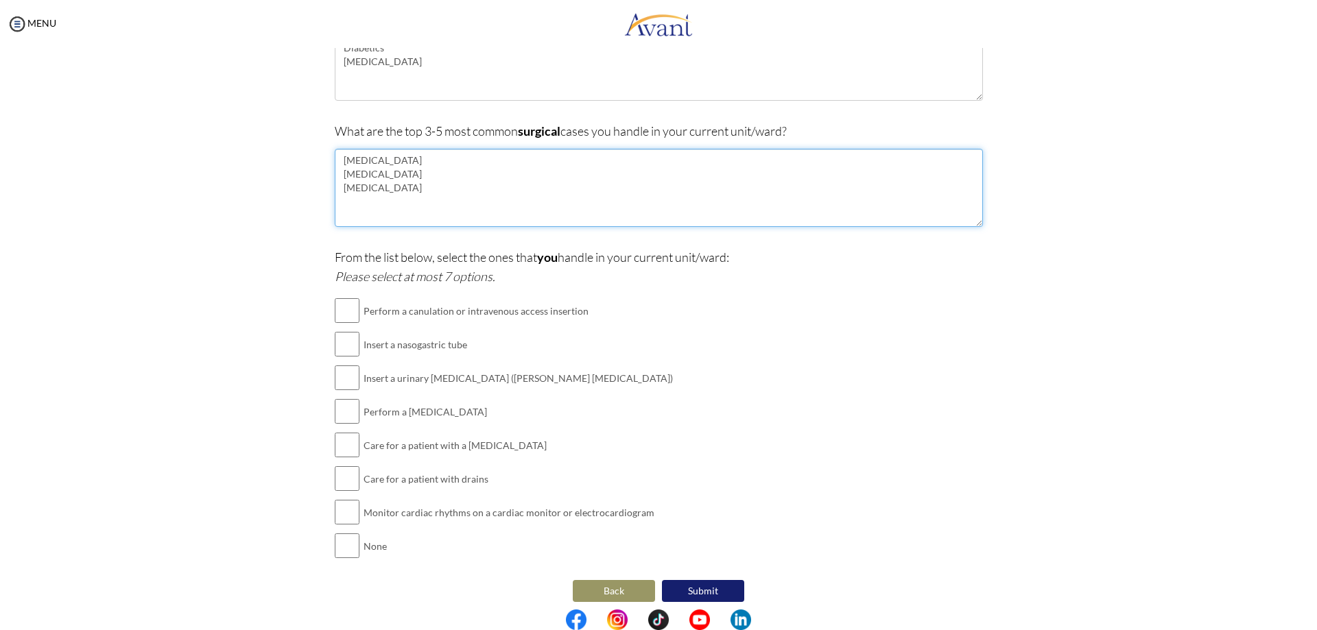
scroll to position [192, 0]
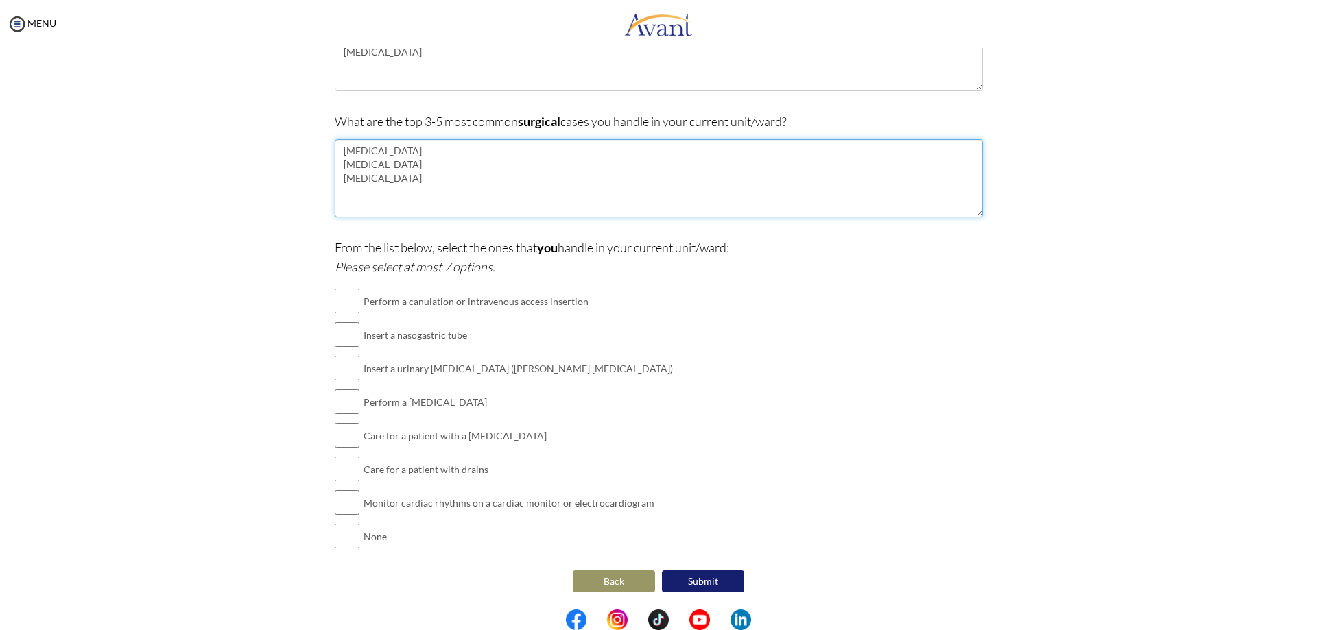
type textarea "Laparotomy Appendicectomy Craniotomy"
click at [343, 302] on input "checkbox" at bounding box center [347, 300] width 25 height 27
checkbox input "true"
click at [344, 398] on input "checkbox" at bounding box center [347, 401] width 25 height 27
checkbox input "true"
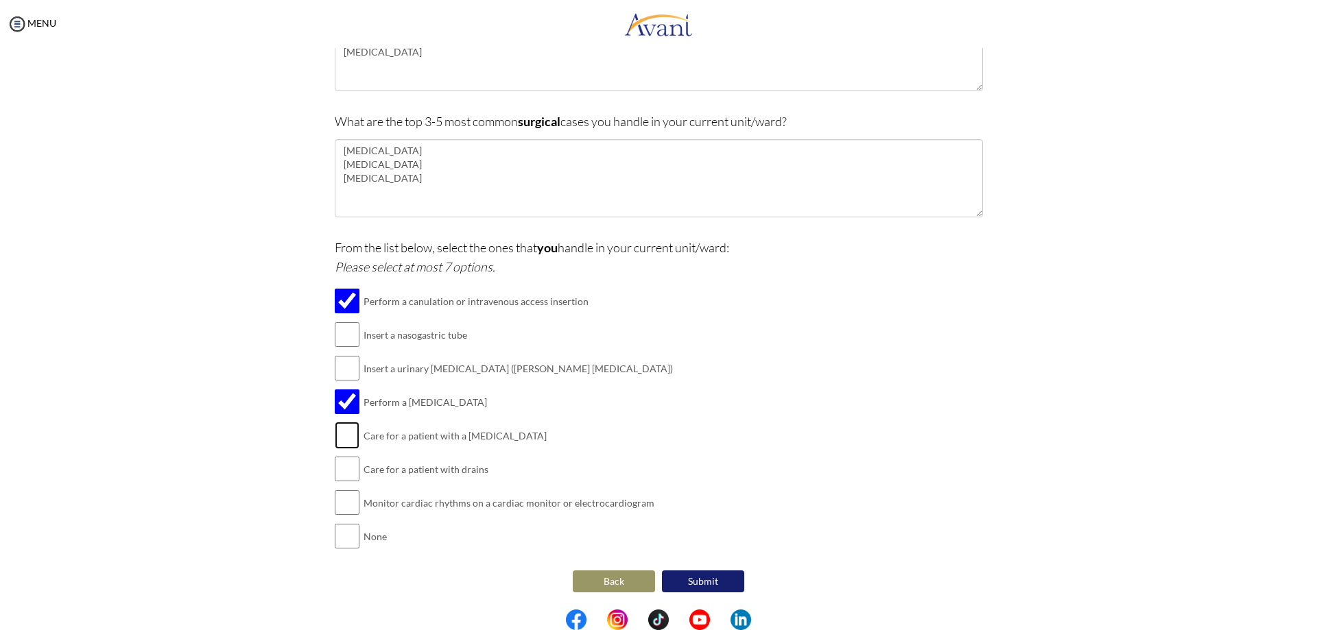
click at [348, 435] on input "checkbox" at bounding box center [347, 435] width 25 height 27
checkbox input "true"
click at [349, 464] on input "checkbox" at bounding box center [347, 468] width 25 height 27
checkbox input "true"
click at [338, 368] on input "checkbox" at bounding box center [347, 368] width 25 height 27
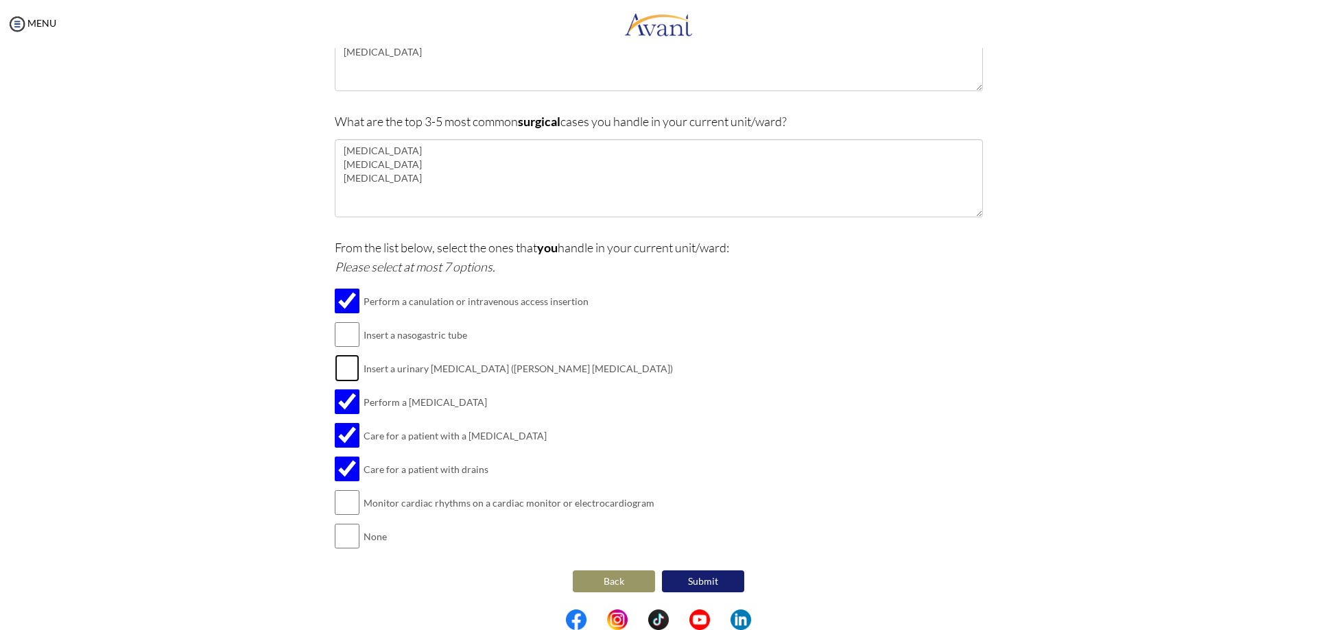
checkbox input "true"
click at [335, 505] on input "checkbox" at bounding box center [347, 502] width 25 height 27
checkbox input "true"
click at [684, 589] on button "Submit" at bounding box center [703, 582] width 82 height 22
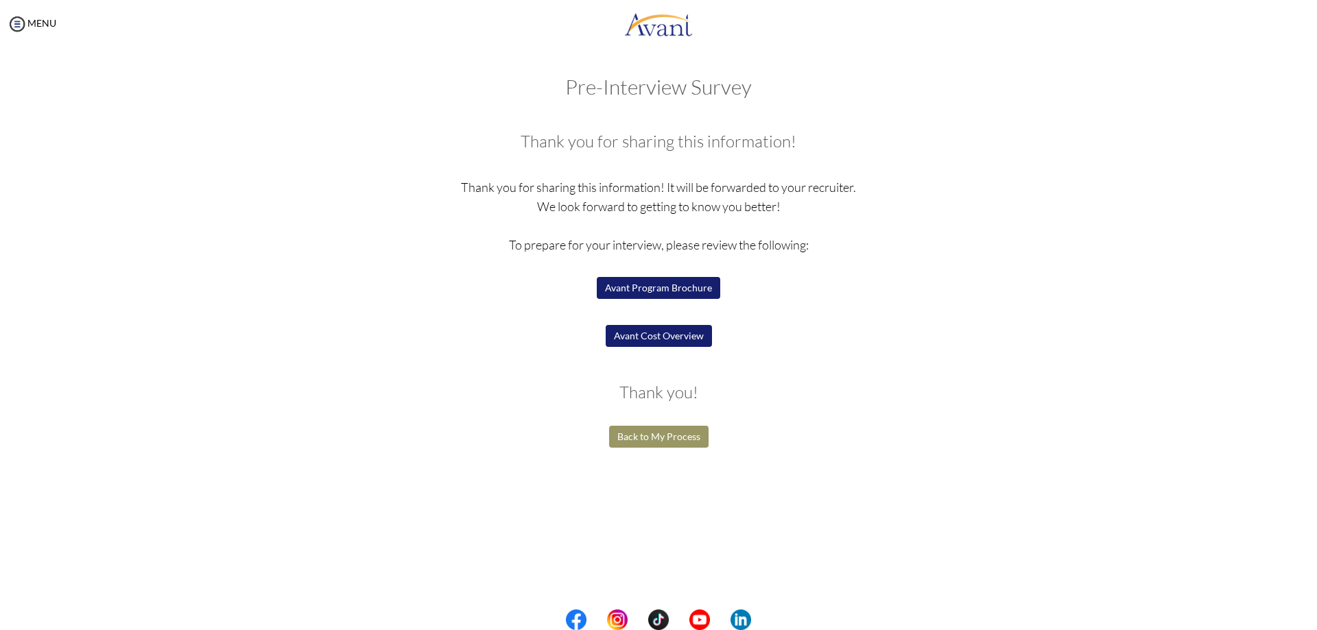
click at [638, 293] on button "Avant Program Brochure" at bounding box center [658, 288] width 123 height 22
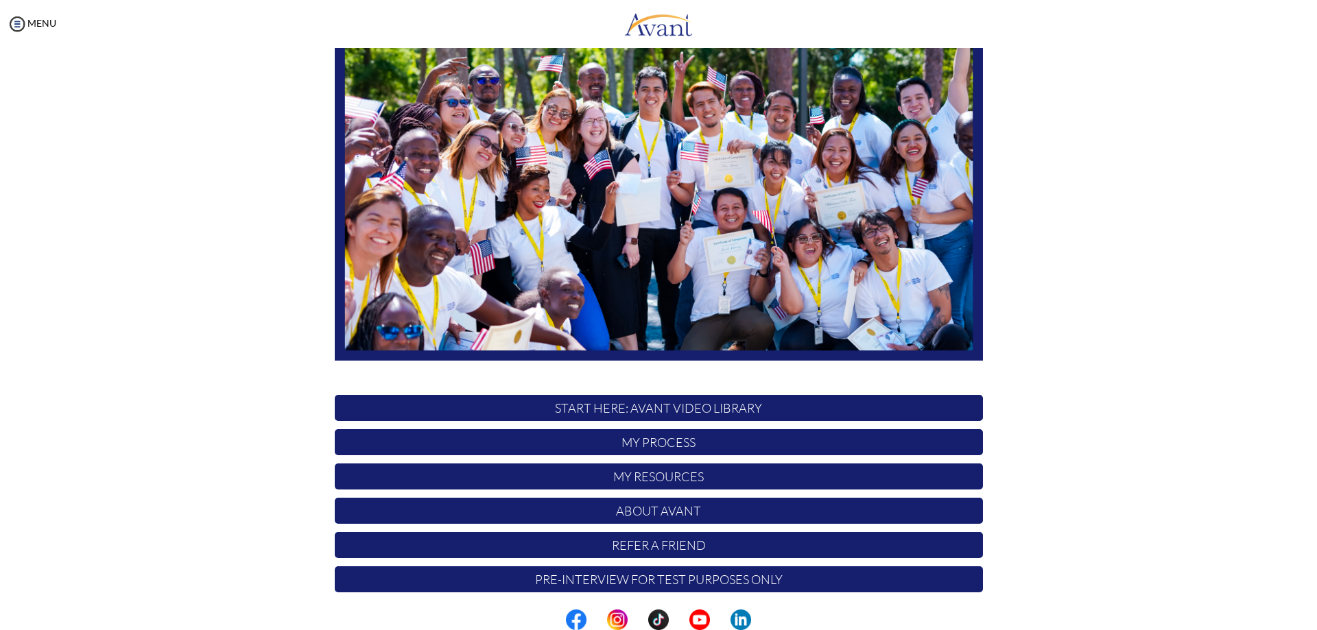
scroll to position [132, 0]
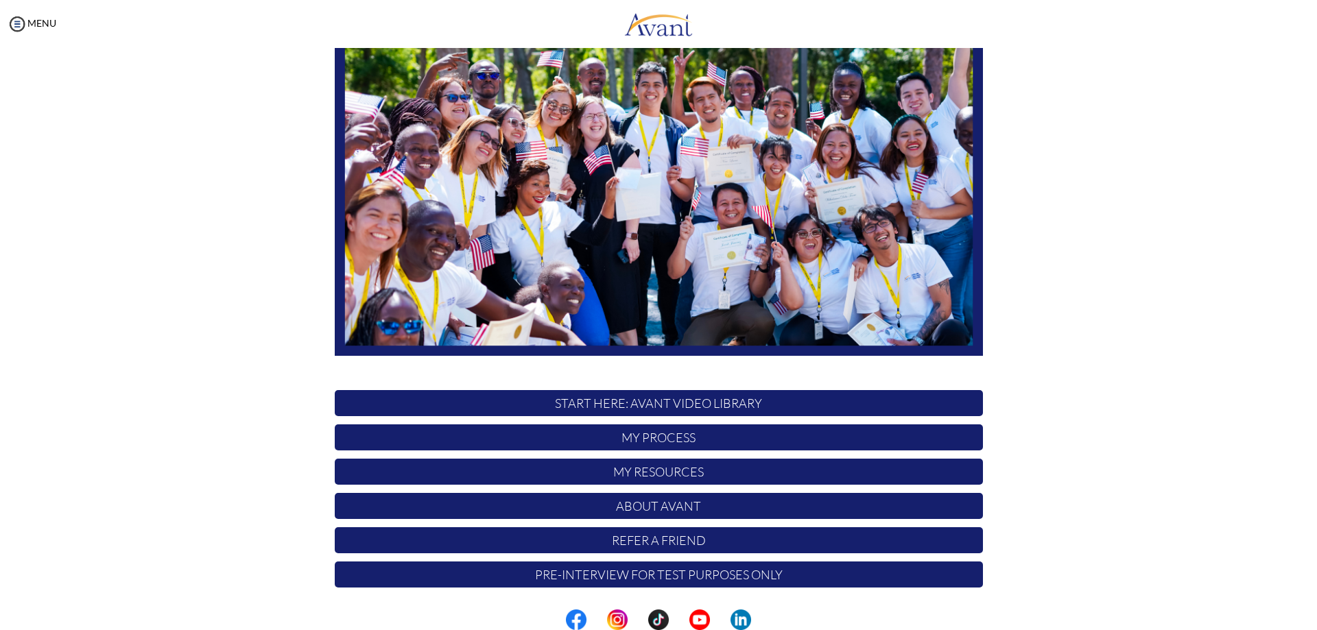
click at [636, 434] on p "My Process" at bounding box center [659, 437] width 648 height 26
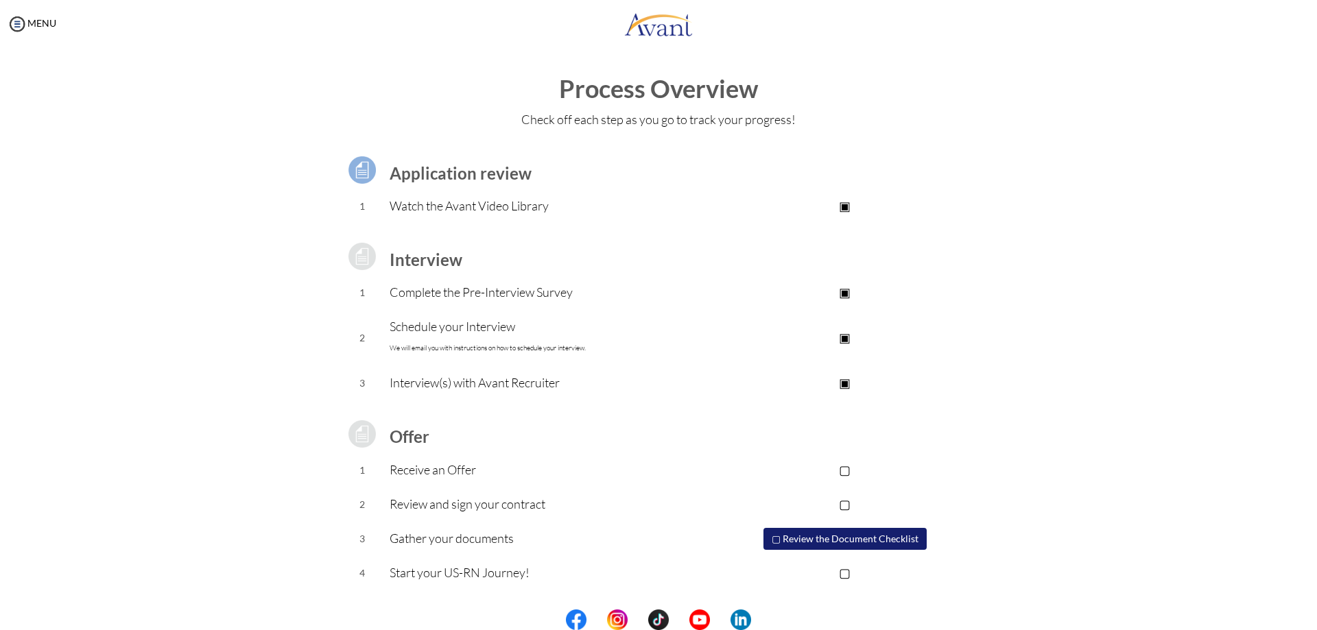
click at [791, 538] on button "▢ Review the Document Checklist" at bounding box center [844, 539] width 163 height 22
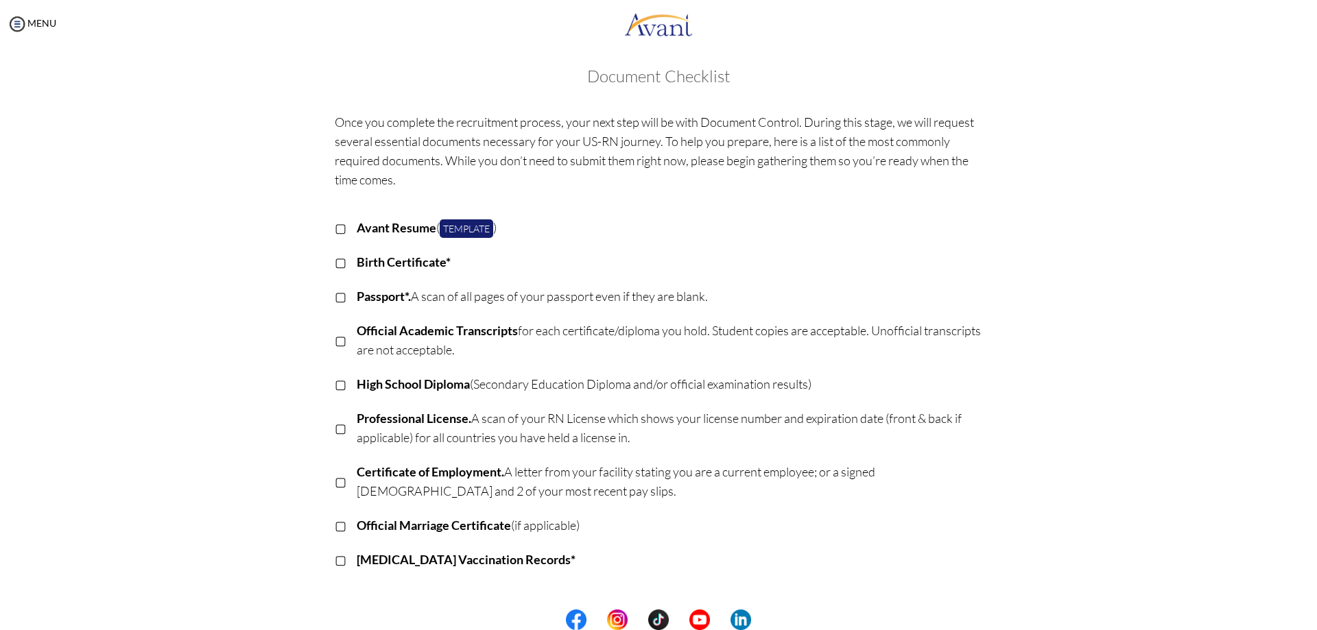
scroll to position [0, 0]
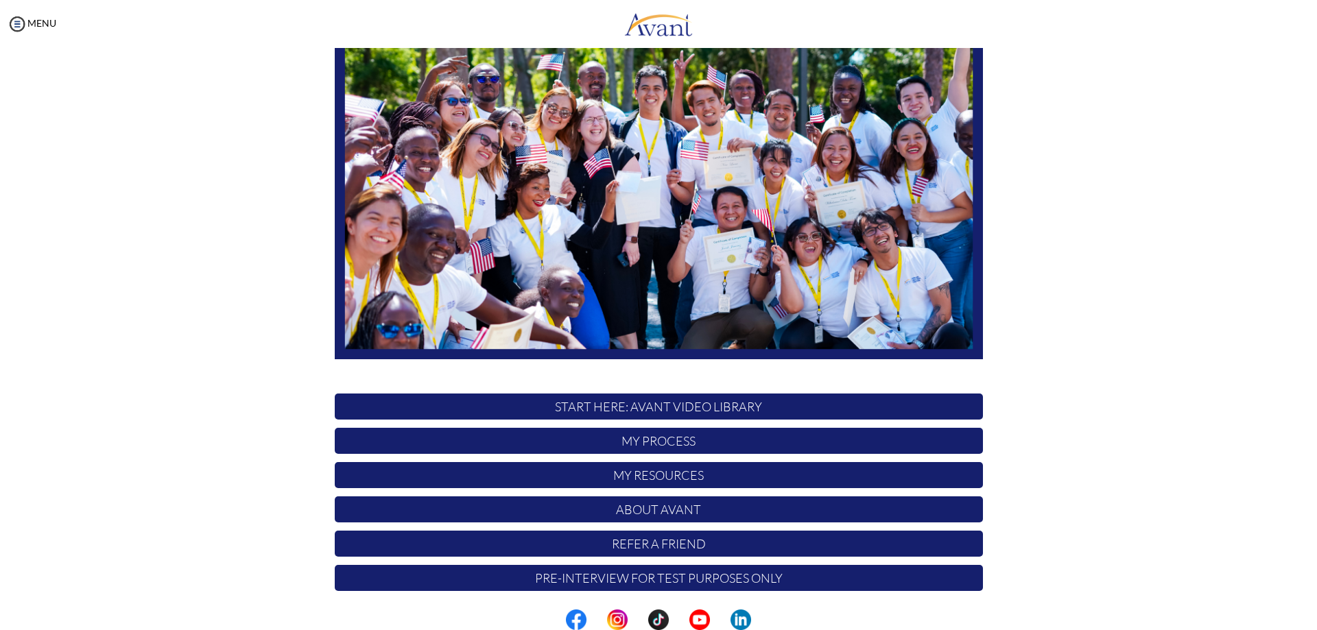
scroll to position [132, 0]
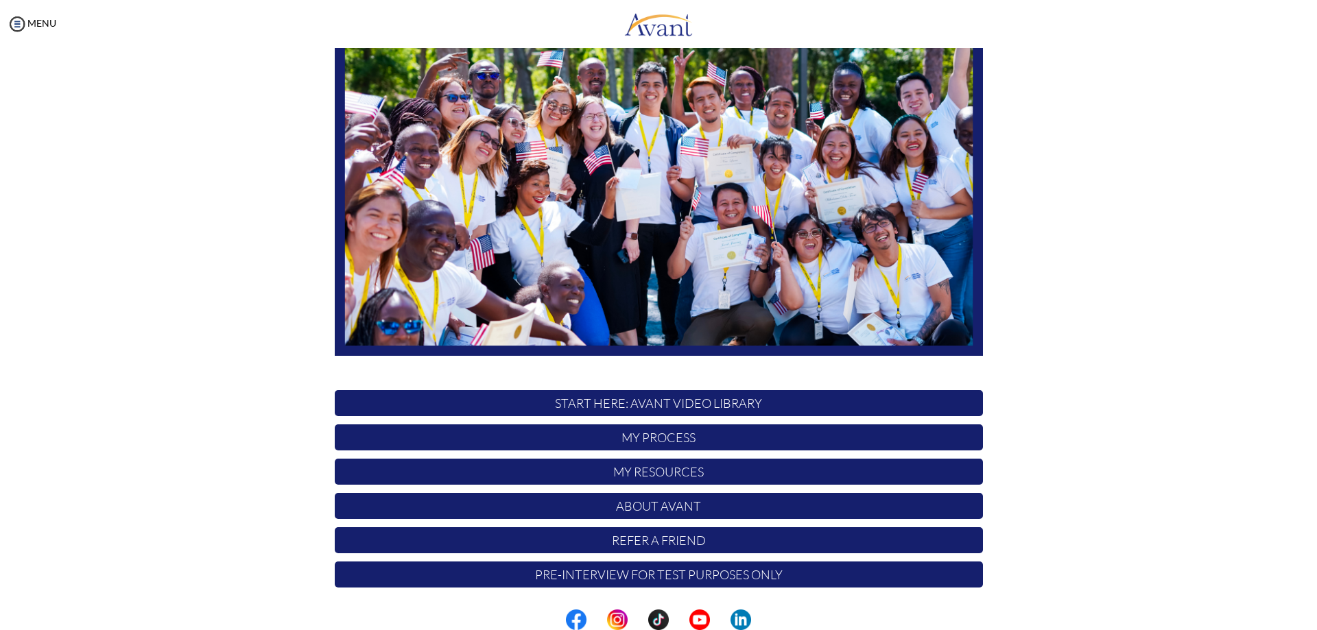
click at [655, 544] on p "Refer a Friend" at bounding box center [659, 540] width 648 height 26
